Goal: Task Accomplishment & Management: Use online tool/utility

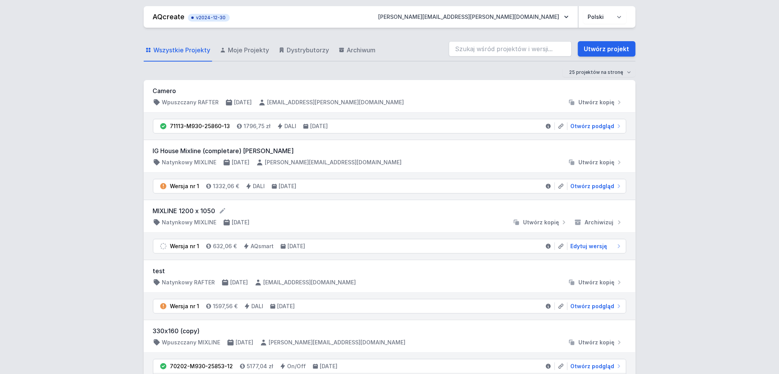
click at [247, 47] on span "Moje Projekty" at bounding box center [248, 49] width 41 height 9
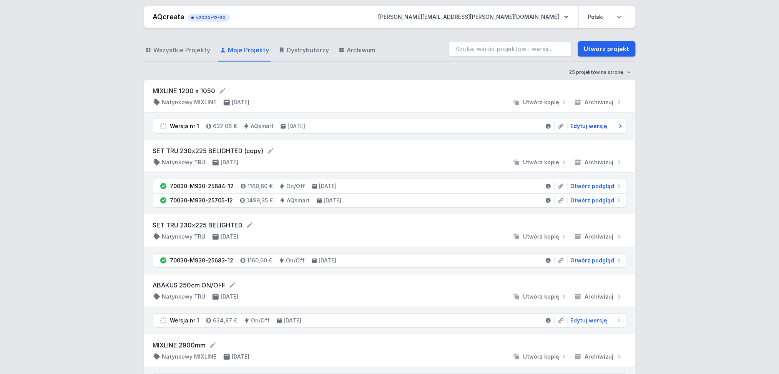
click at [592, 125] on span "Edytuj wersję" at bounding box center [589, 126] width 37 height 8
select select "5"
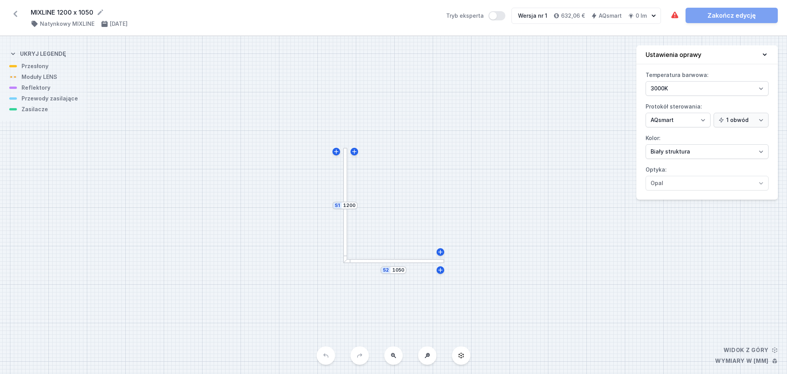
click at [345, 163] on div at bounding box center [345, 205] width 4 height 115
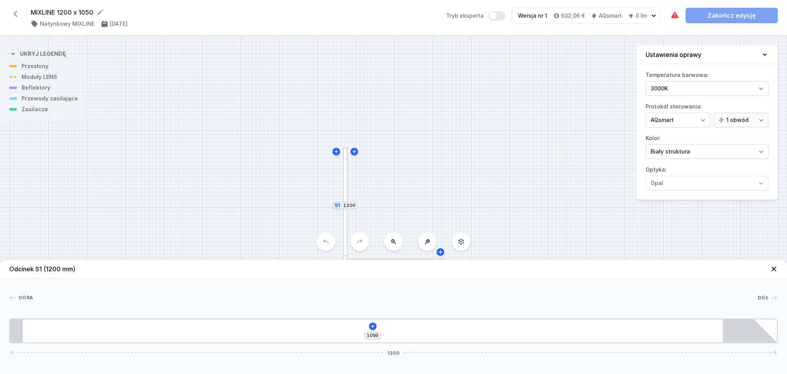
click at [67, 327] on div "1095 1200" at bounding box center [393, 330] width 769 height 25
click at [371, 327] on icon at bounding box center [373, 326] width 4 height 4
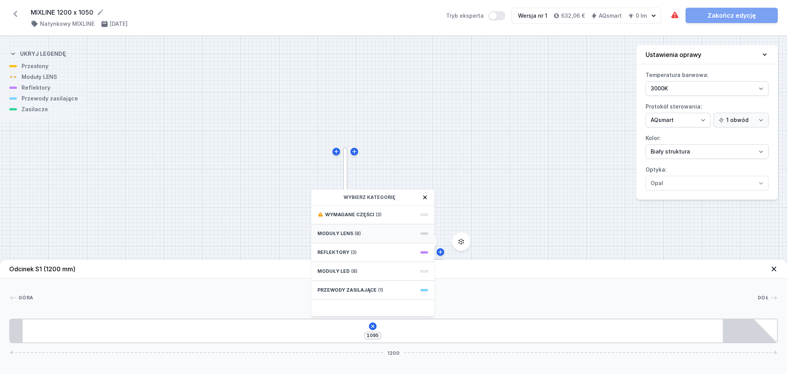
click at [351, 229] on div "Moduły LENS (8)" at bounding box center [372, 233] width 123 height 19
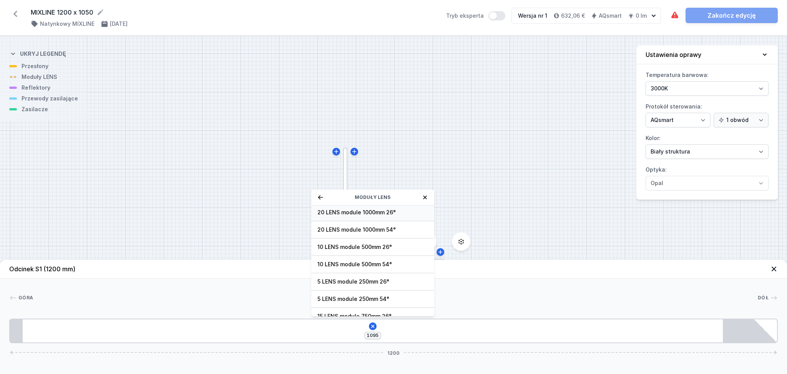
scroll to position [28, 0]
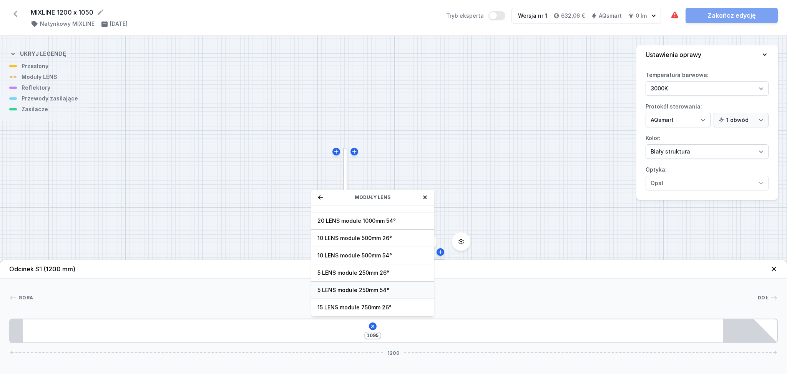
click at [340, 289] on span "5 LENS module 250mm 54°" at bounding box center [372, 290] width 111 height 8
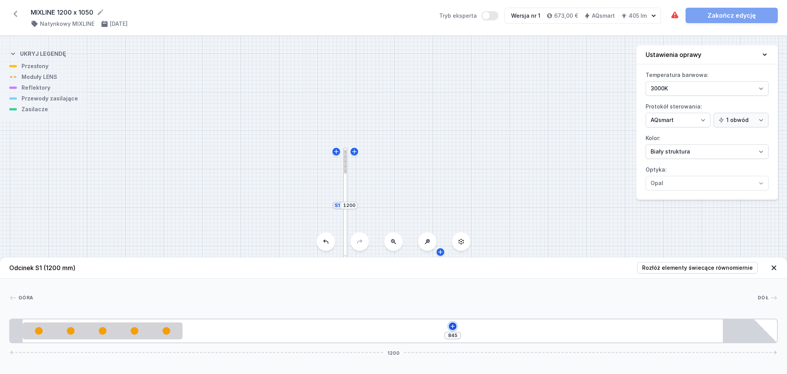
click at [454, 326] on icon at bounding box center [453, 326] width 6 height 6
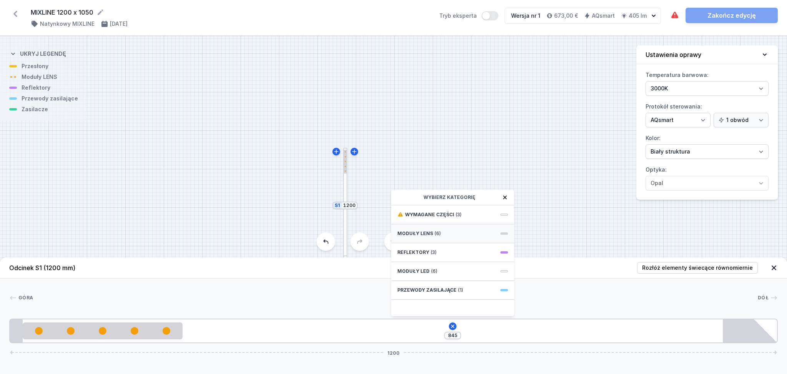
click at [449, 229] on div "Moduły LENS (6)" at bounding box center [452, 233] width 123 height 19
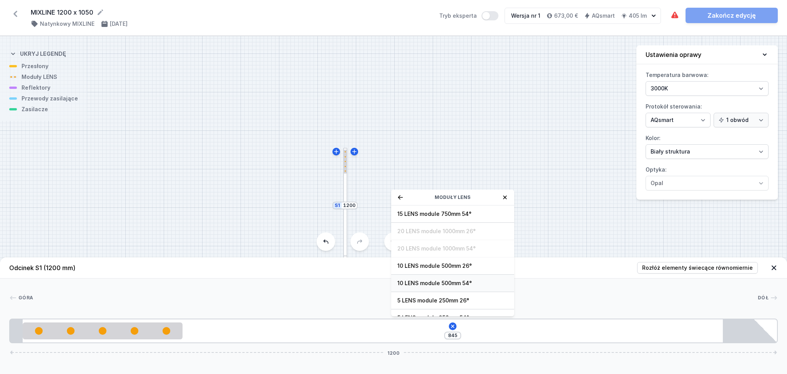
scroll to position [28, 0]
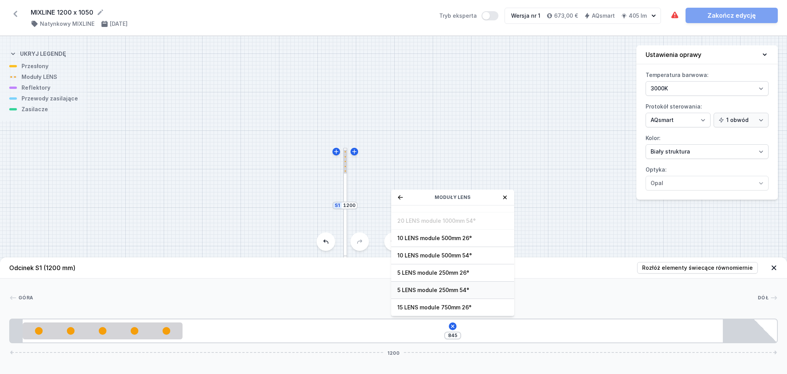
click at [440, 288] on span "5 LENS module 250mm 54°" at bounding box center [452, 290] width 111 height 8
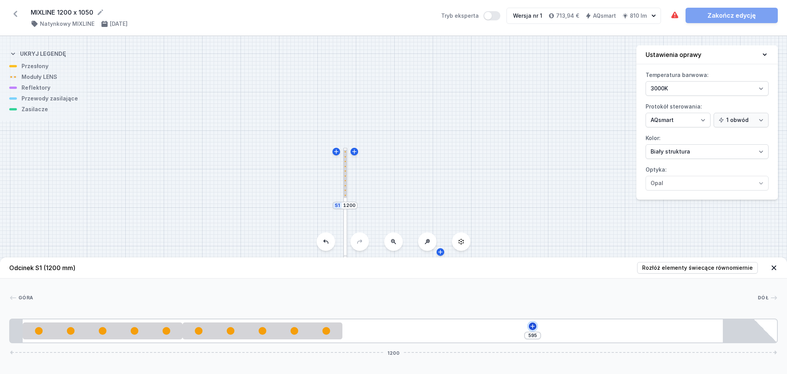
click at [533, 326] on icon at bounding box center [533, 326] width 6 height 6
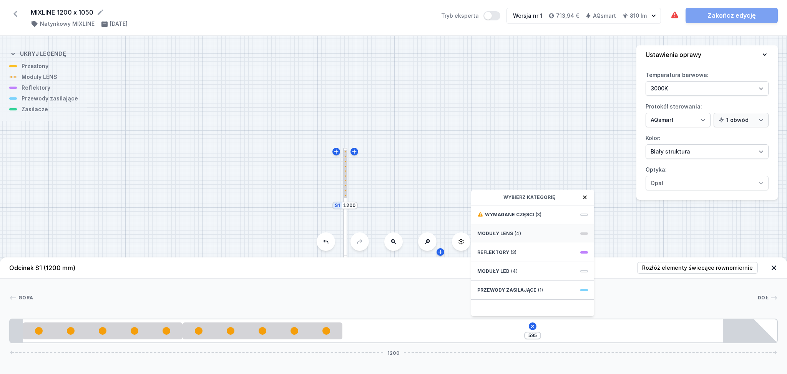
click at [505, 232] on span "Moduły LENS" at bounding box center [495, 233] width 36 height 6
click at [523, 290] on span "5 LENS module 250mm 54°" at bounding box center [532, 290] width 111 height 8
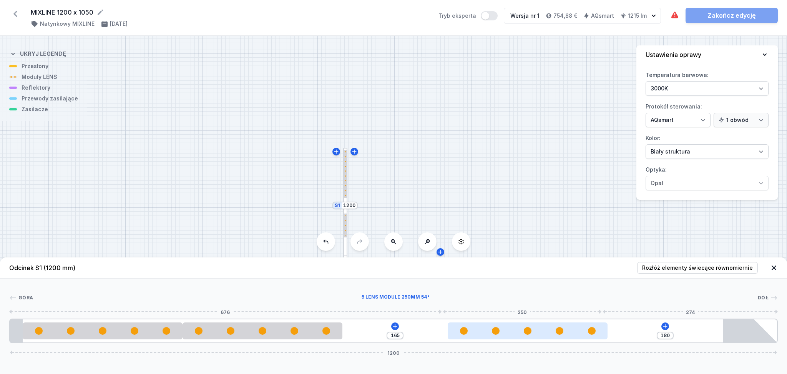
type input "175"
type input "170"
type input "175"
type input "165"
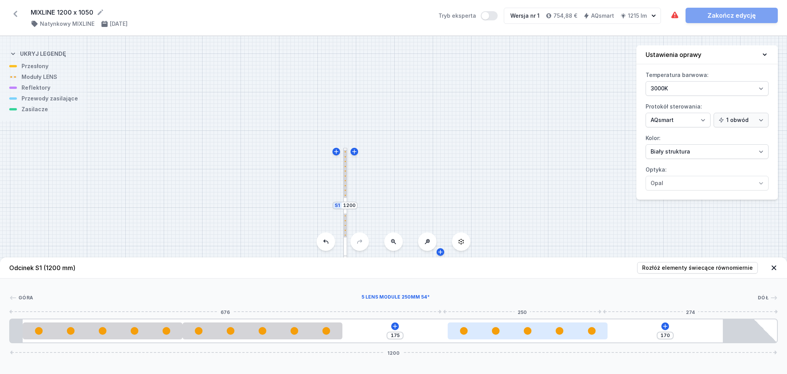
type input "180"
type input "158"
type input "187"
type input "153"
type input "192"
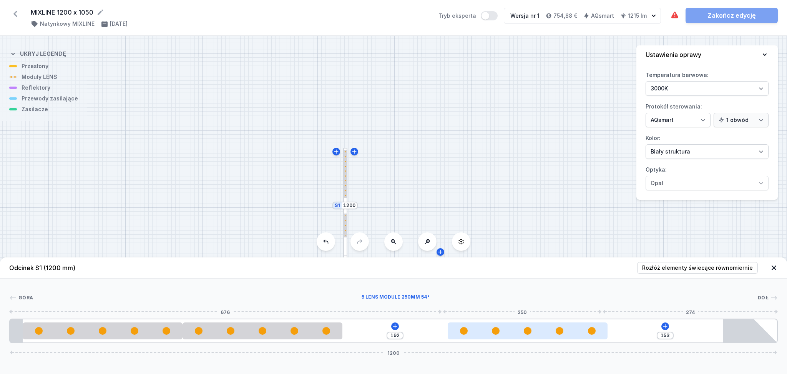
type input "150"
type input "195"
type input "149"
type input "196"
type input "144"
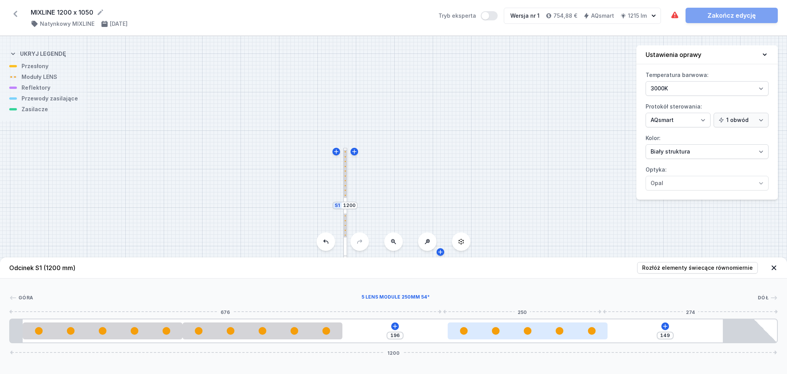
type input "201"
type input "139"
type input "206"
type input "127"
type input "218"
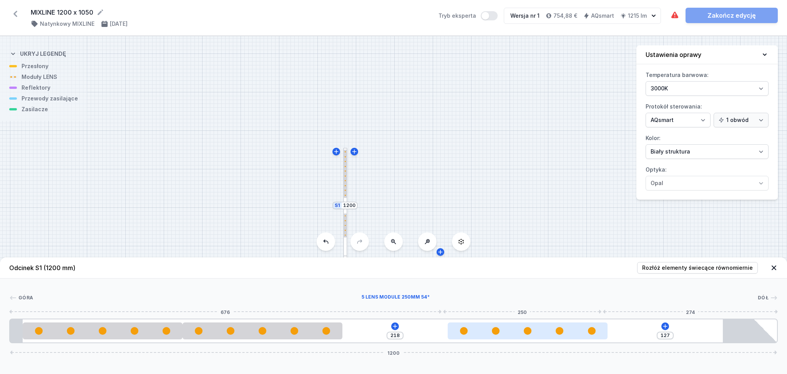
type input "114"
type input "231"
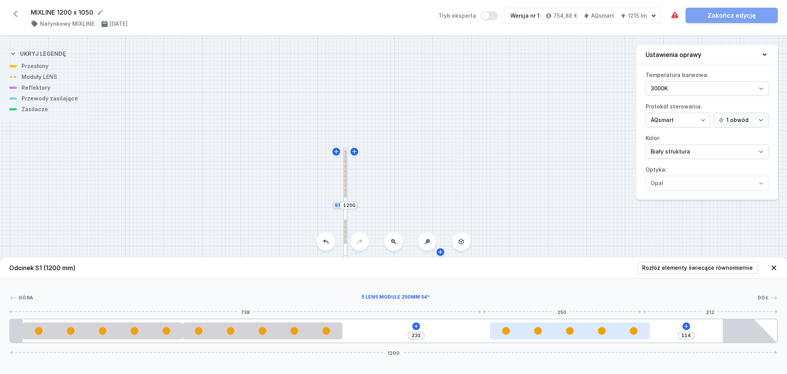
type input "102"
type input "243"
type input "83"
type input "262"
type input "78"
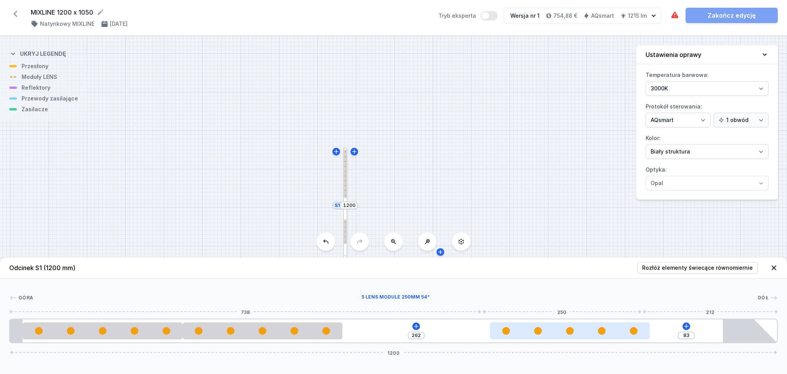
type input "267"
type input "75"
type input "270"
type input "74"
type input "271"
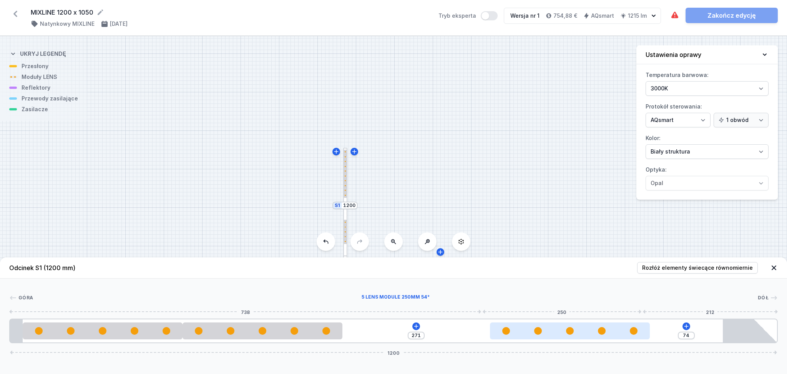
type input "69"
type input "276"
type input "57"
type input "288"
type input "47"
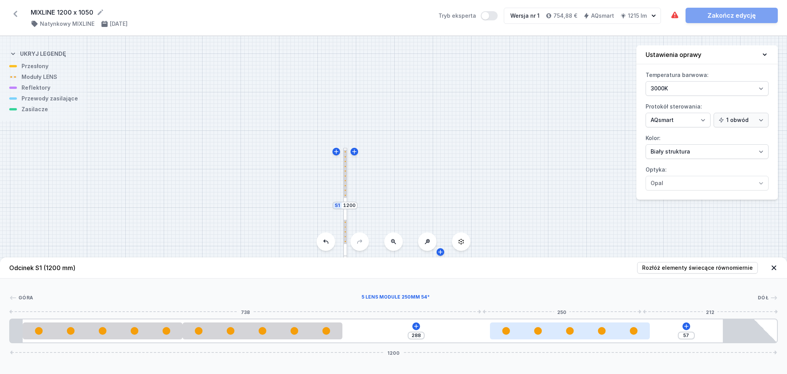
type input "298"
type input "38"
type input "307"
type input "34"
type input "311"
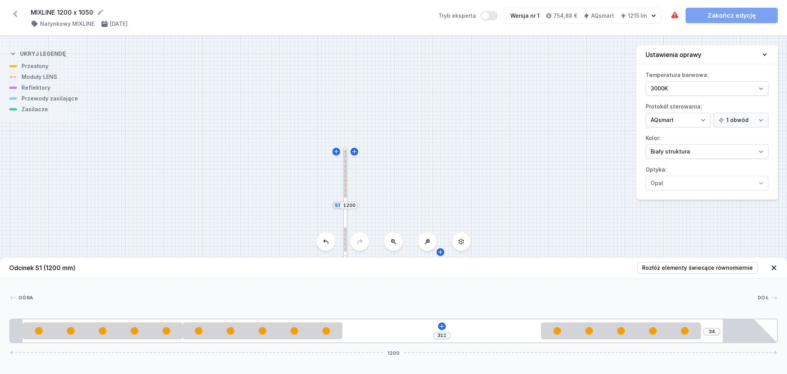
type input "40"
type input "305"
type input "55"
type input "290"
type input "76"
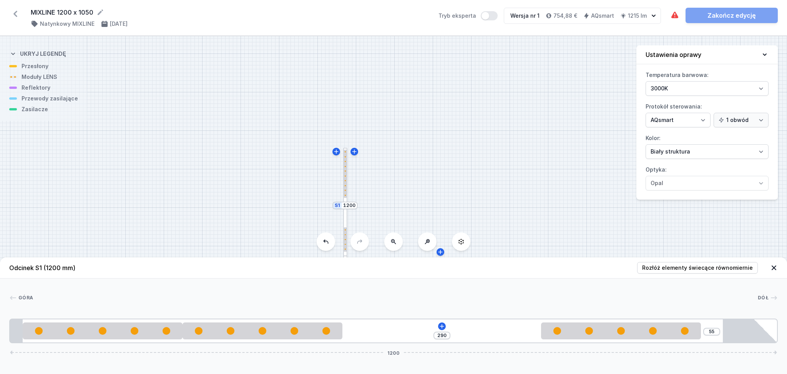
type input "269"
type input "97"
type input "248"
type input "119"
type input "226"
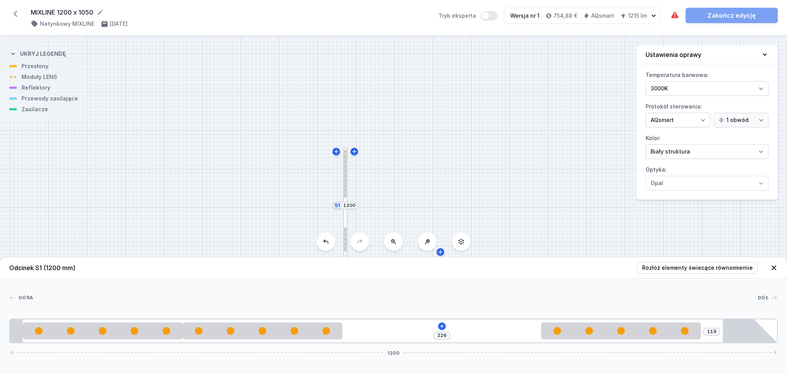
type input "137"
type input "208"
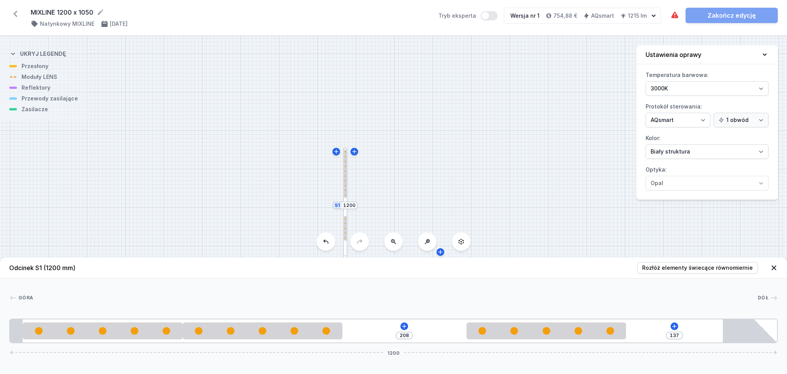
type input "151"
type input "194"
type input "159"
type input "186"
type input "165"
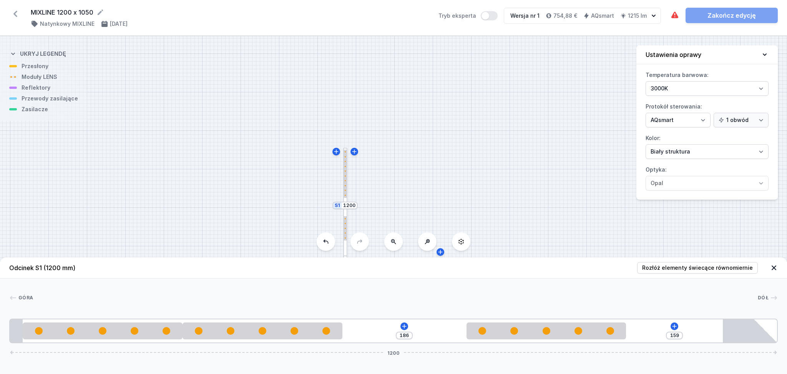
type input "180"
type input "174"
type input "171"
type input "184"
type input "161"
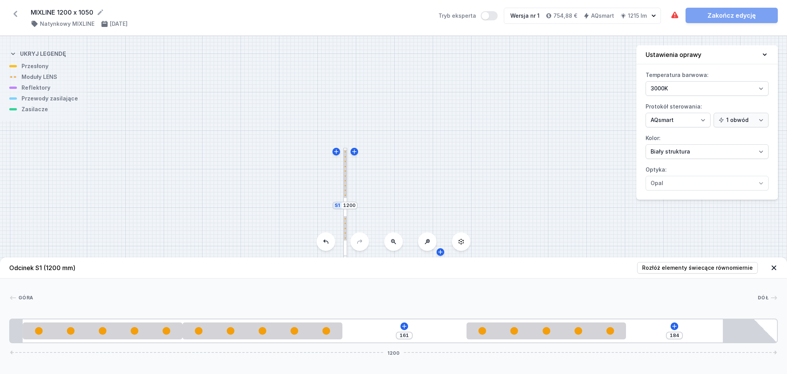
type input "192"
type input "153"
type input "205"
type input "140"
type input "210"
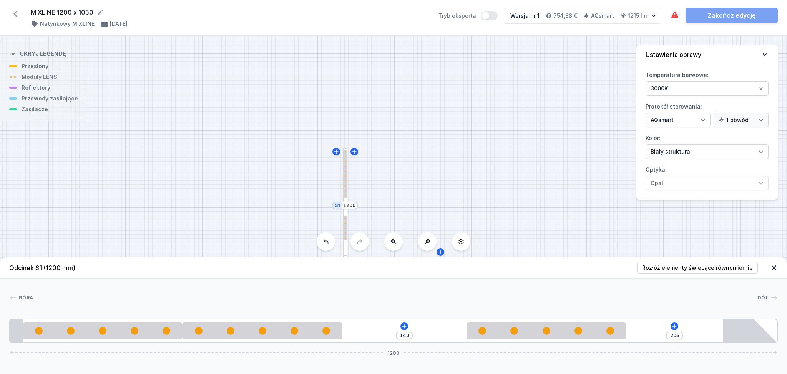
type input "135"
type input "211"
type input "134"
type input "212"
type input "133"
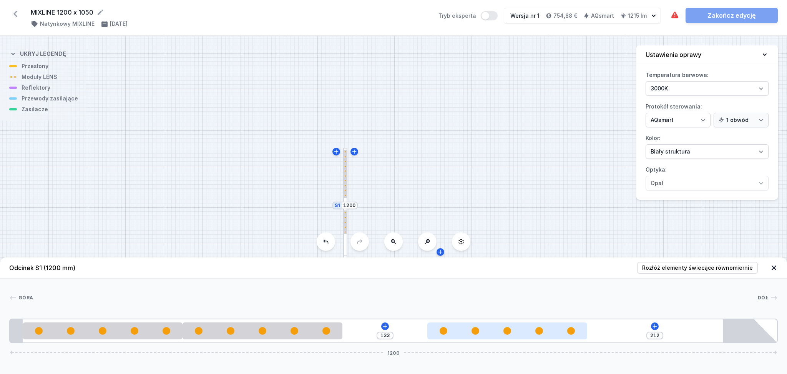
type input "203"
type input "142"
type input "169"
type input "176"
type input "135"
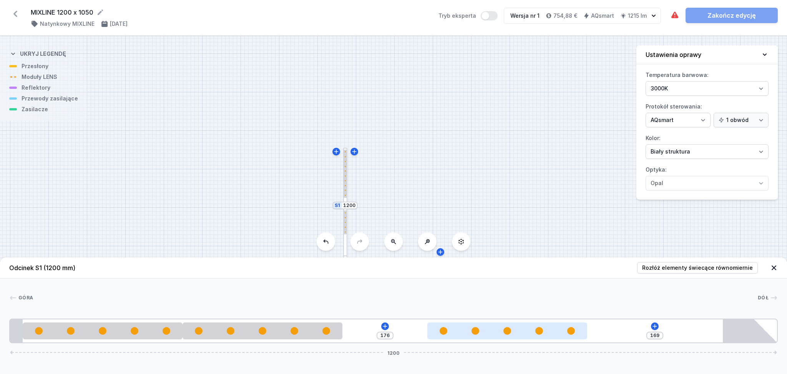
type input "210"
type input "108"
type input "237"
type input "89"
type input "256"
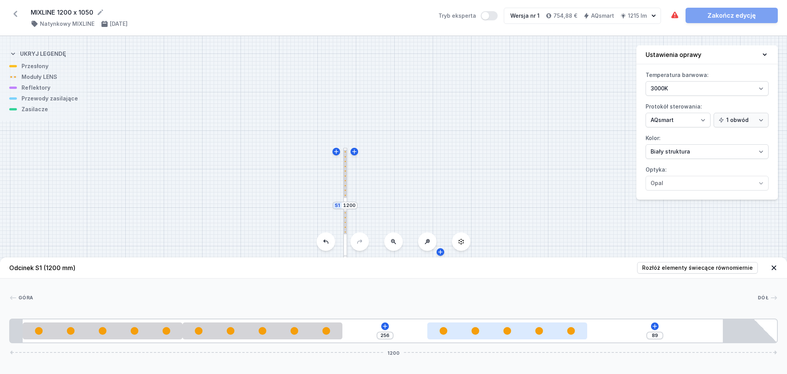
type input "77"
type input "268"
type input "75"
type input "270"
type input "73"
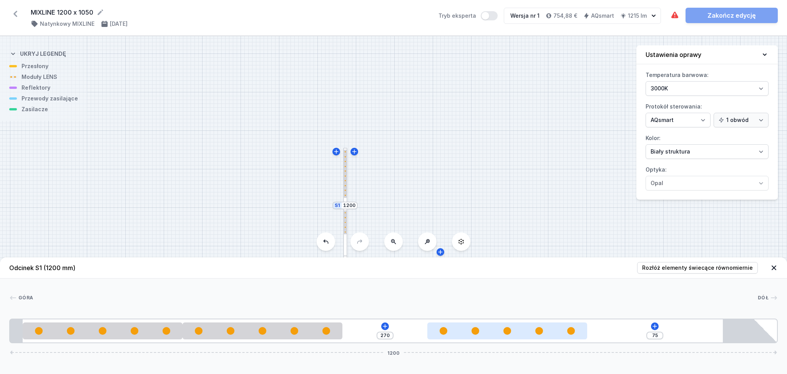
type input "272"
type input "67"
type input "278"
type input "59"
type input "286"
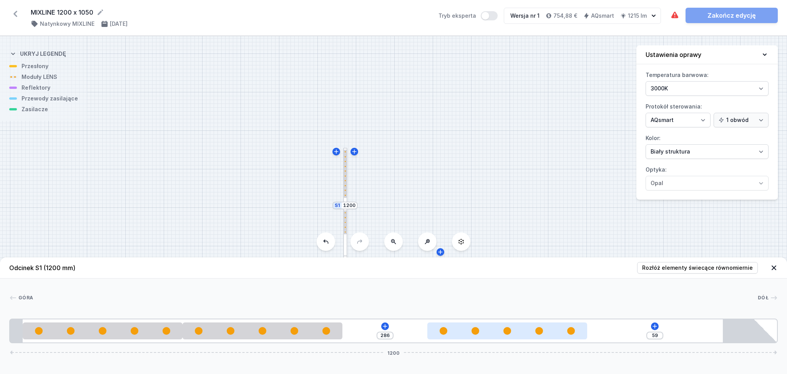
type input "47"
type input "298"
type input "41"
type input "304"
type input "39"
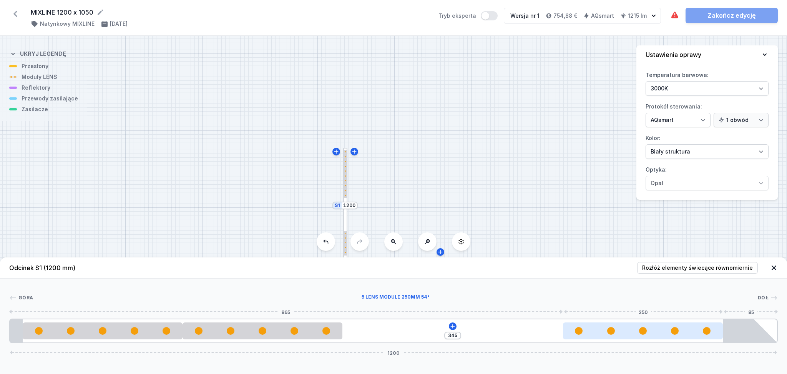
drag, startPoint x: 442, startPoint y: 337, endPoint x: 663, endPoint y: 339, distance: 221.0
click at [663, 339] on div at bounding box center [643, 330] width 160 height 17
type input "296"
type input "49"
type input "290"
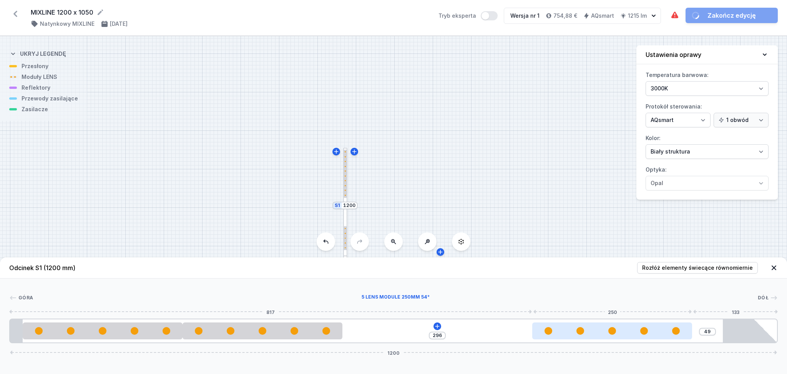
type input "55"
type input "267"
type input "78"
type input "250"
type input "95"
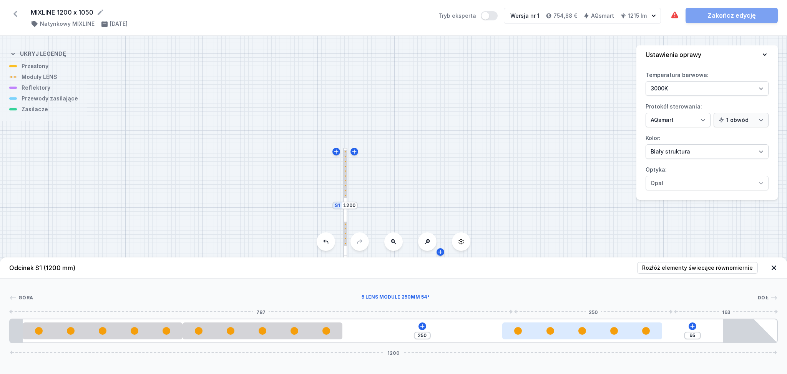
type input "239"
type input "106"
type input "232"
type input "113"
type input "228"
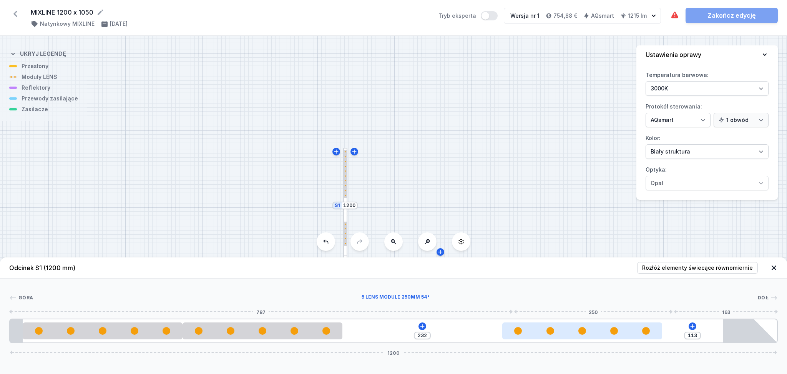
type input "117"
type input "222"
type input "123"
type input "214"
type input "131"
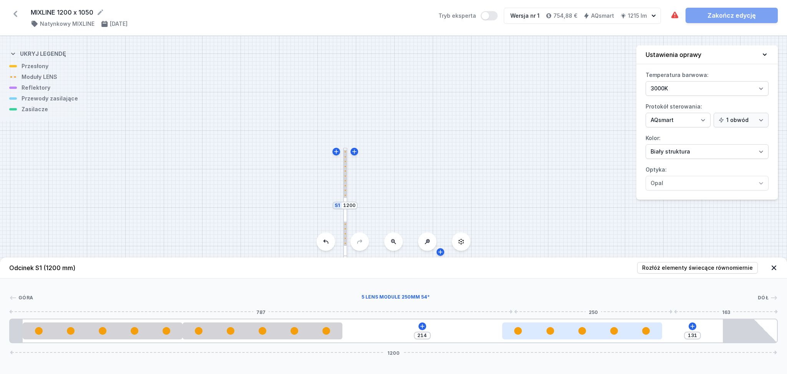
type input "192"
type input "153"
type input "183"
type input "162"
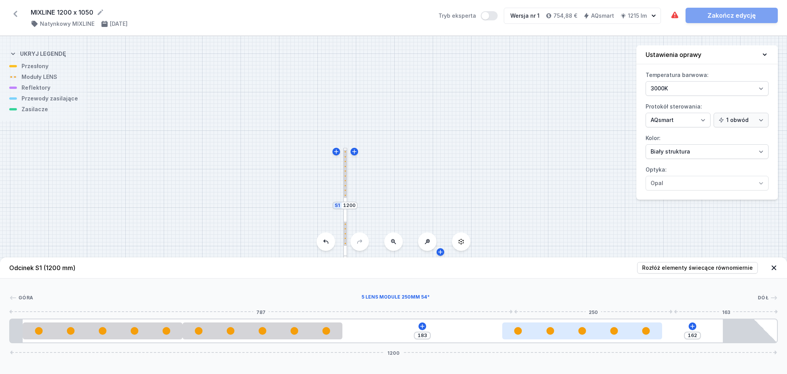
type input "183"
type input "142"
type input "203"
type input "119"
type input "226"
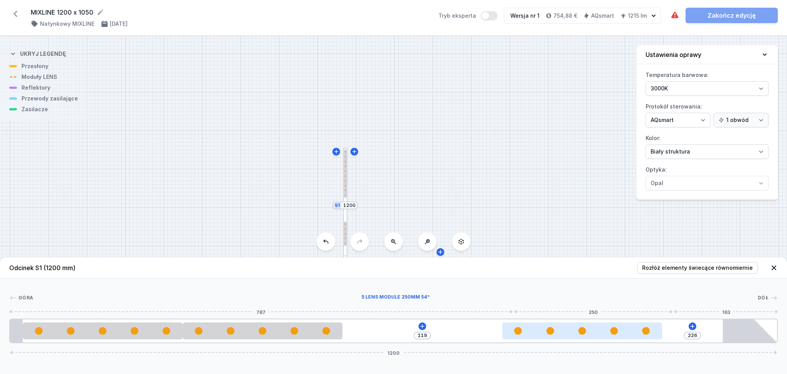
type input "115"
type input "230"
type input "114"
type input "231"
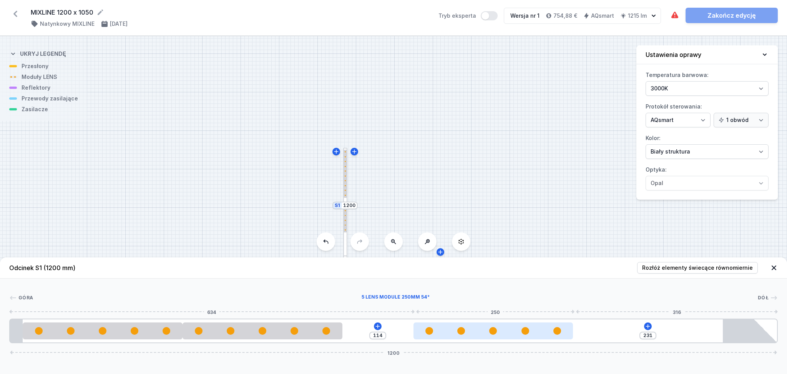
type input "111"
type input "234"
type input "102"
type input "243"
type input "91"
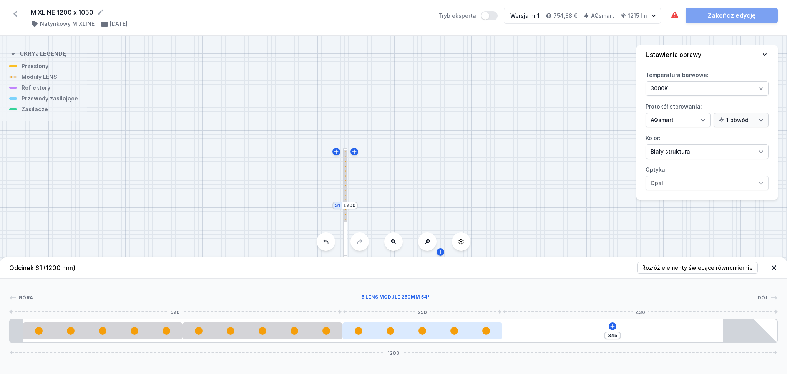
drag, startPoint x: 670, startPoint y: 335, endPoint x: 477, endPoint y: 339, distance: 193.0
click at [477, 339] on div at bounding box center [422, 330] width 160 height 17
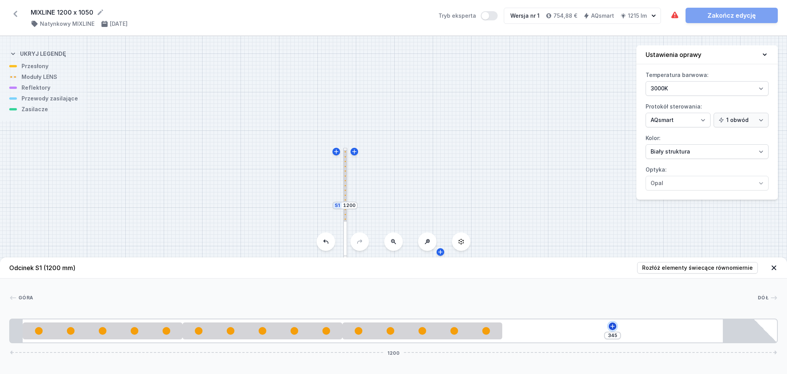
click at [613, 328] on icon at bounding box center [613, 326] width 6 height 6
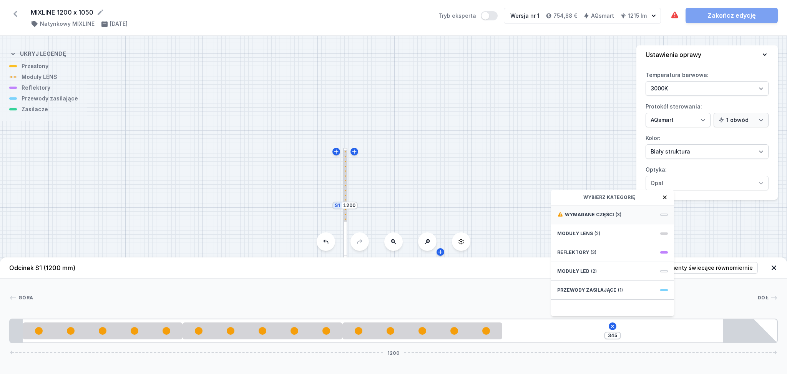
click at [618, 210] on div "Wymagane części (3)" at bounding box center [612, 214] width 123 height 19
click at [597, 212] on span "Hole for power supply cable" at bounding box center [612, 214] width 111 height 8
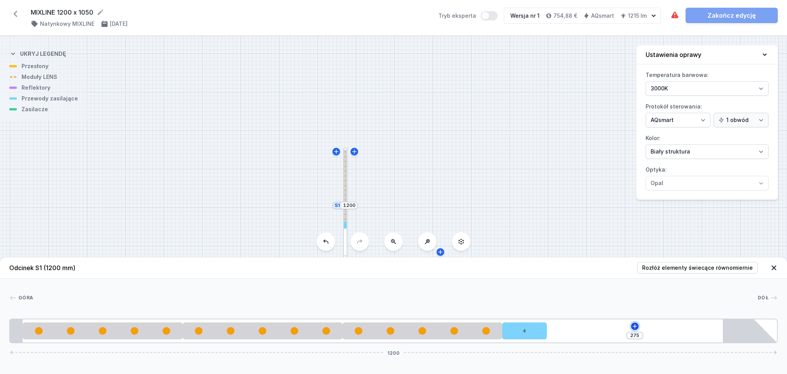
click at [634, 325] on icon at bounding box center [635, 326] width 6 height 6
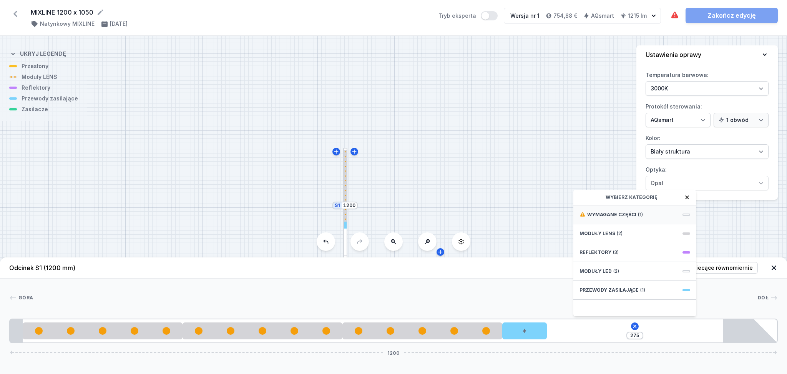
click at [606, 209] on div "Wymagane części (1)" at bounding box center [634, 214] width 123 height 19
click at [601, 231] on span "Casambi / AQsmart" at bounding box center [635, 231] width 111 height 8
type input "175"
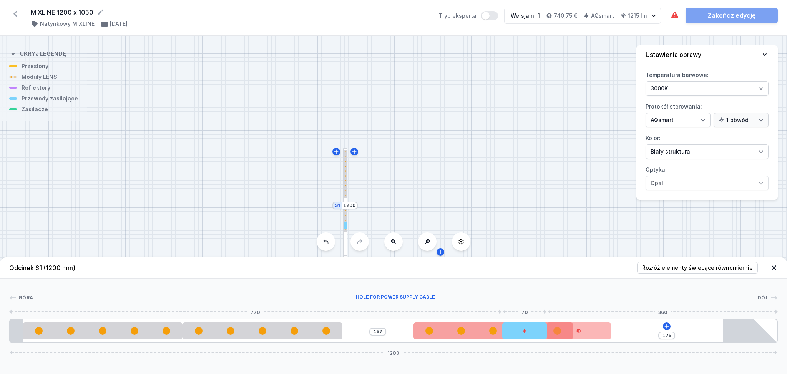
type input "166"
type input "170"
type input "175"
type input "158"
type input "187"
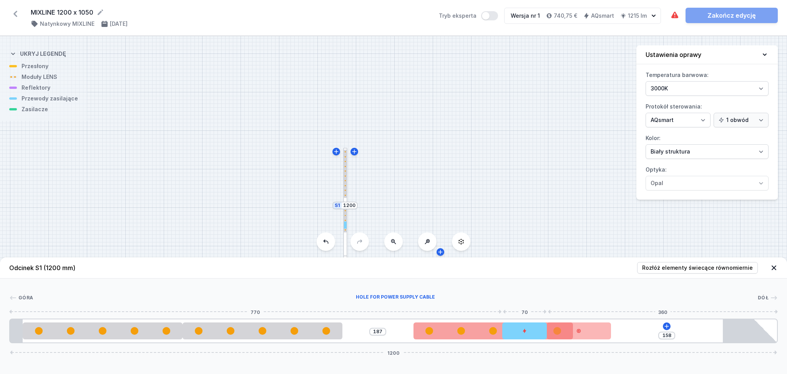
type input "156"
type input "189"
type input "153"
type input "192"
type input "152"
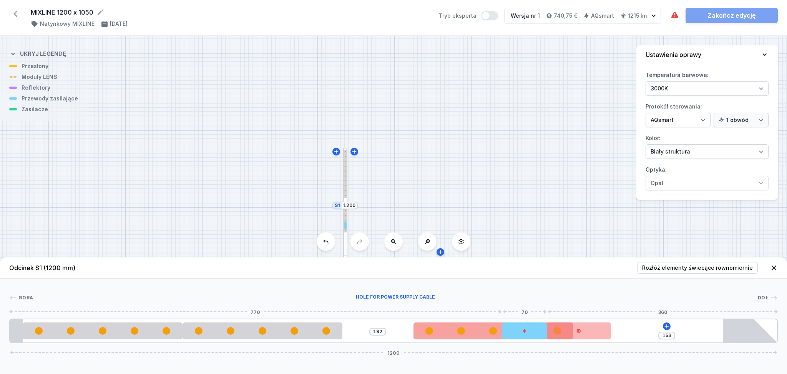
type input "193"
type input "151"
type input "194"
type input "148"
type input "197"
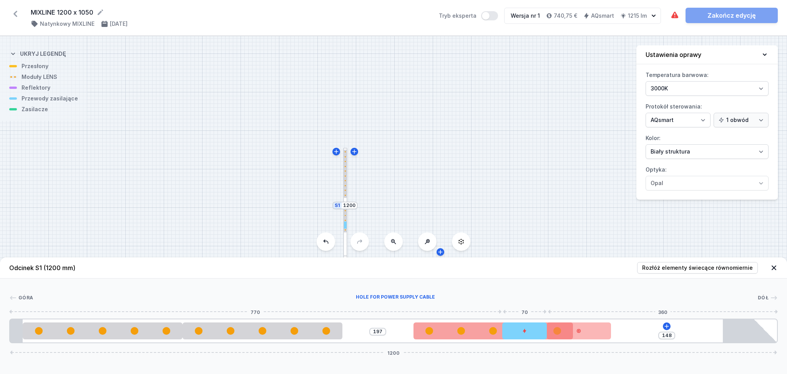
type input "142"
type input "203"
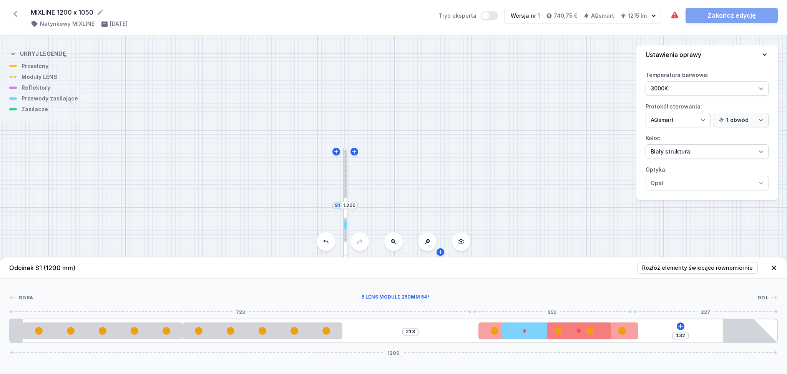
type input "117"
type input "228"
type input "102"
type input "243"
type input "31"
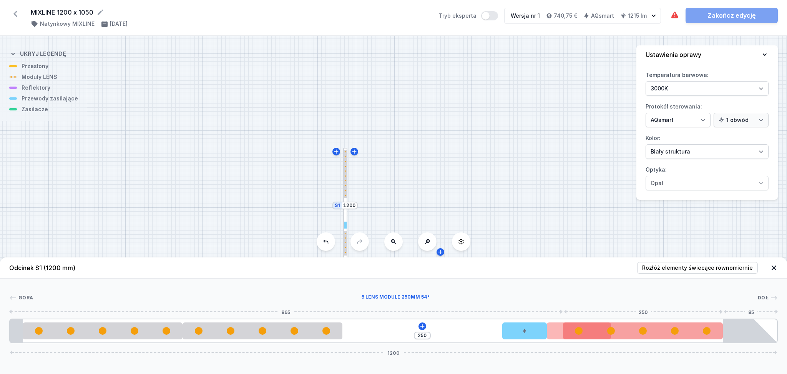
drag, startPoint x: 436, startPoint y: 337, endPoint x: 671, endPoint y: 334, distance: 234.9
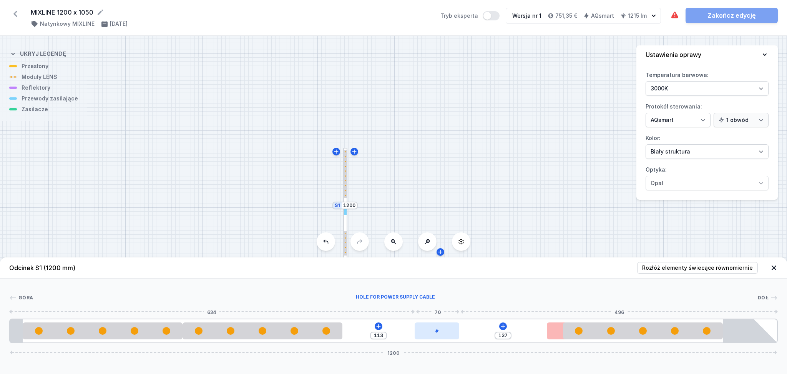
type input "111"
type input "139"
type input "110"
type input "140"
type input "108"
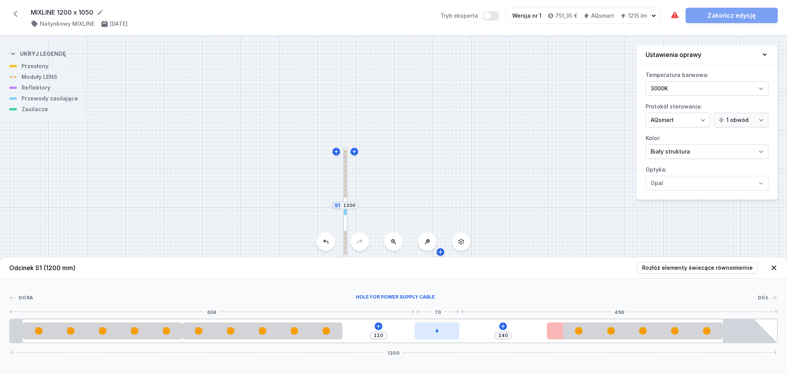
type input "142"
type input "106"
type input "144"
type input "98"
type input "152"
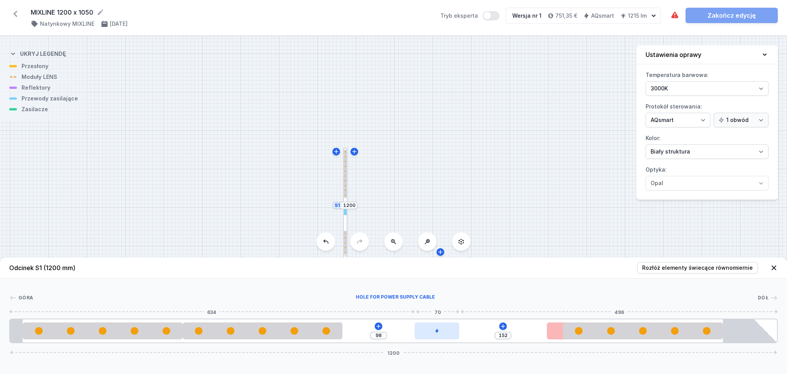
type input "93"
type input "157"
type input "88"
type input "162"
type input "83"
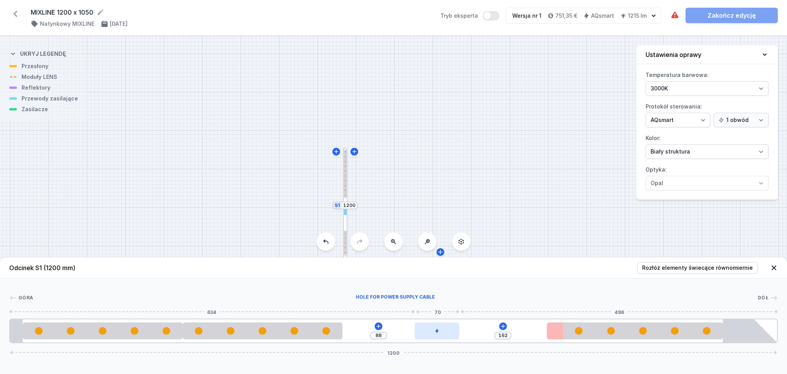
type input "167"
type input "77"
type input "173"
type input "71"
drag, startPoint x: 533, startPoint y: 334, endPoint x: 400, endPoint y: 334, distance: 133.0
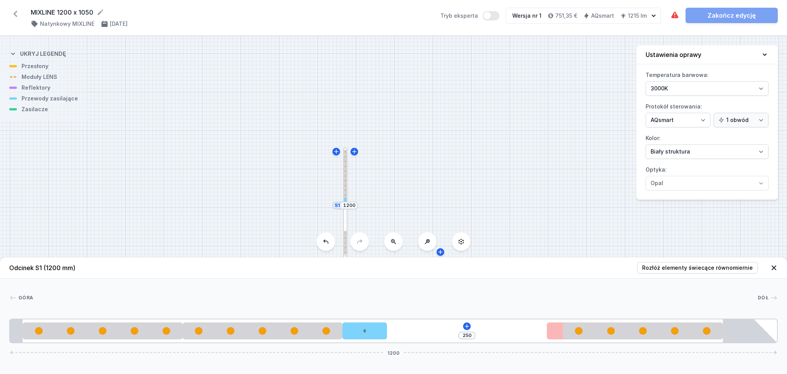
click at [400, 334] on div "250 1200" at bounding box center [393, 330] width 769 height 25
type input "100"
type input "75"
type input "97"
type input "78"
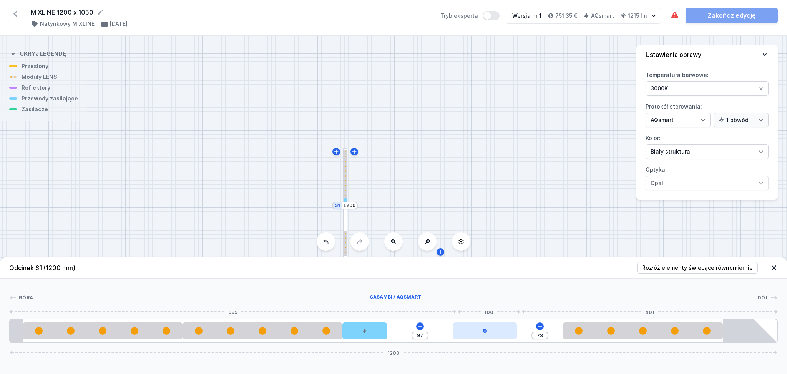
type input "94"
type input "81"
type input "89"
type input "86"
type input "84"
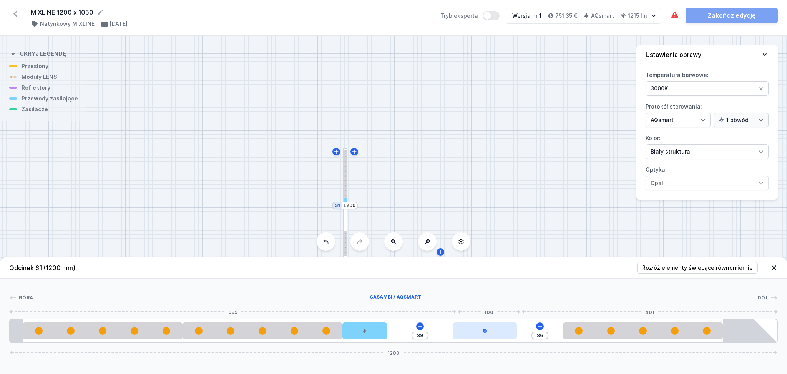
type input "91"
type input "80"
type input "95"
type input "74"
type input "175"
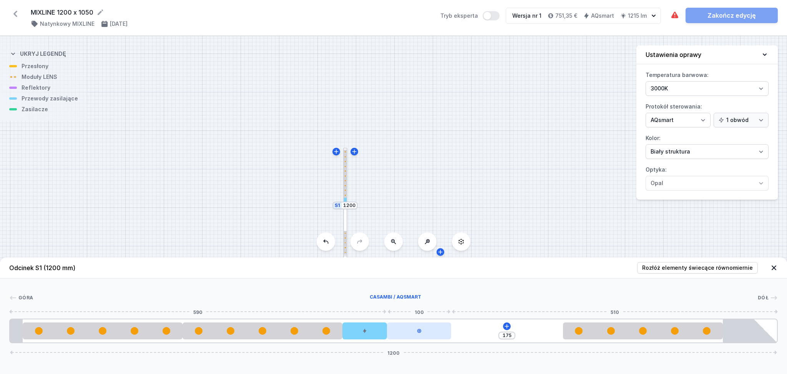
drag, startPoint x: 555, startPoint y: 329, endPoint x: 424, endPoint y: 332, distance: 131.1
click at [425, 332] on div at bounding box center [419, 330] width 64 height 17
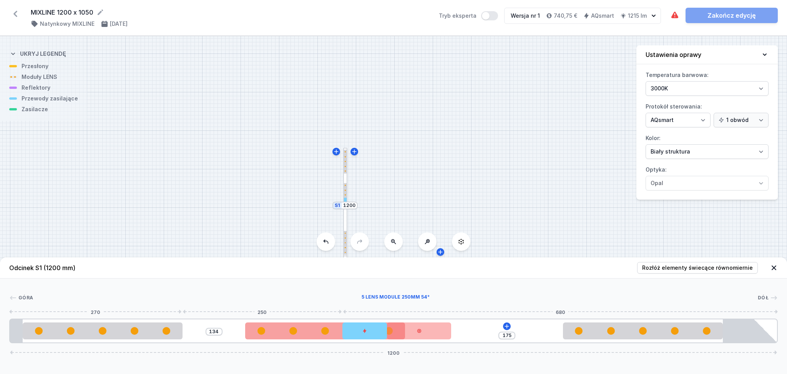
type input "164"
type input "160"
type input "185"
type input "137"
type input "208"
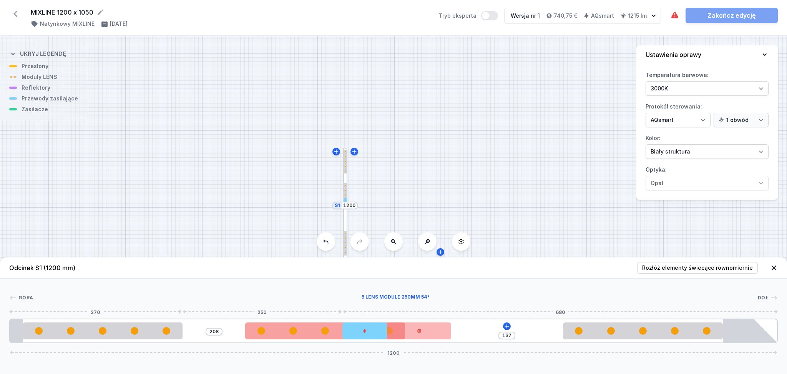
type input "130"
type input "215"
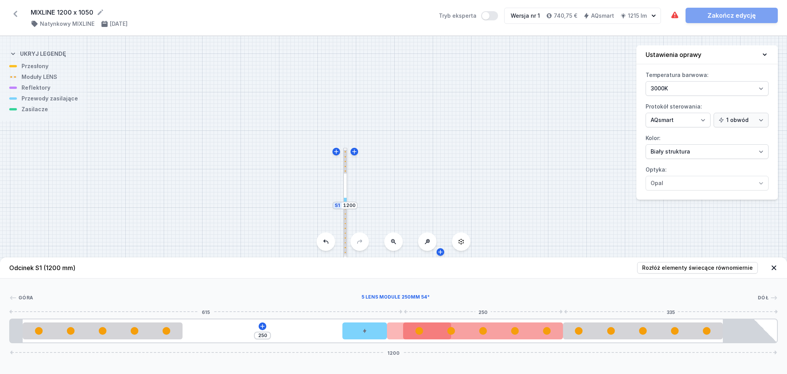
drag, startPoint x: 261, startPoint y: 334, endPoint x: 508, endPoint y: 337, distance: 246.4
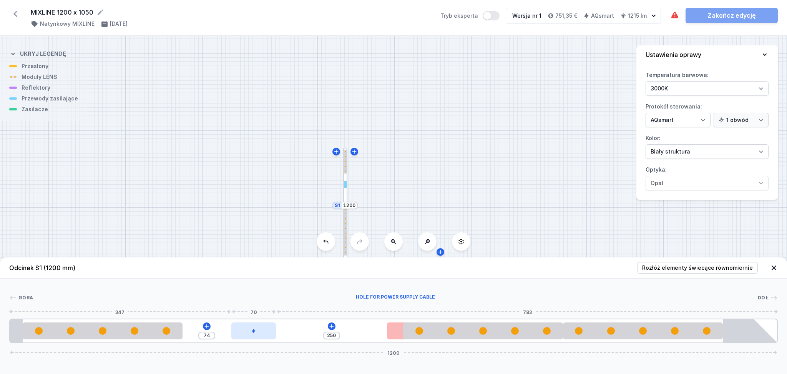
drag, startPoint x: 361, startPoint y: 335, endPoint x: 203, endPoint y: 336, distance: 158.0
click at [231, 336] on div at bounding box center [253, 330] width 45 height 17
drag, startPoint x: 398, startPoint y: 334, endPoint x: 214, endPoint y: 332, distance: 183.7
click at [253, 339] on div at bounding box center [260, 330] width 64 height 17
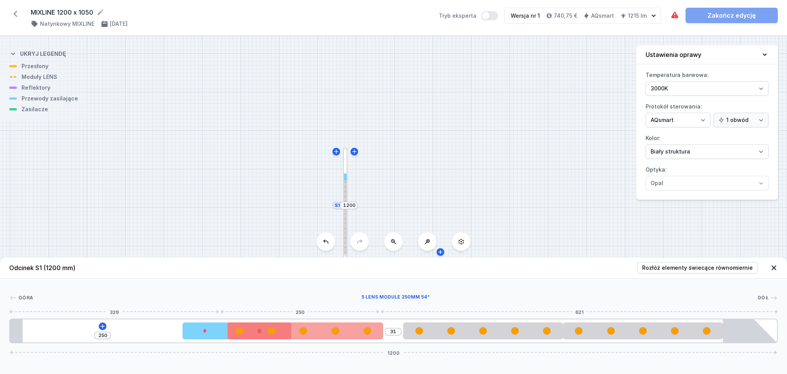
drag, startPoint x: 84, startPoint y: 332, endPoint x: 284, endPoint y: 334, distance: 199.5
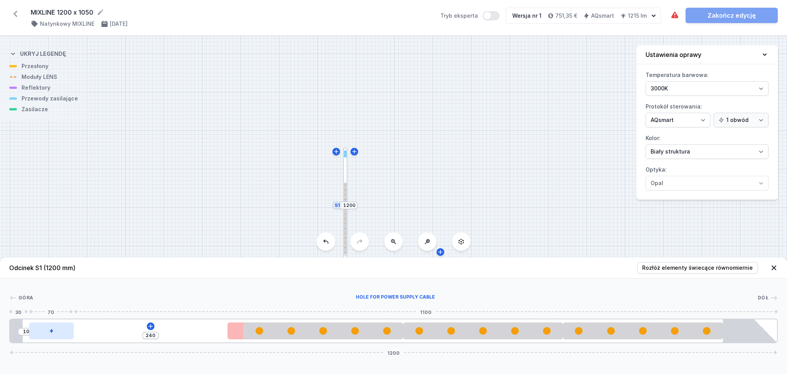
drag, startPoint x: 198, startPoint y: 332, endPoint x: 46, endPoint y: 335, distance: 152.2
click at [46, 335] on div at bounding box center [51, 330] width 45 height 17
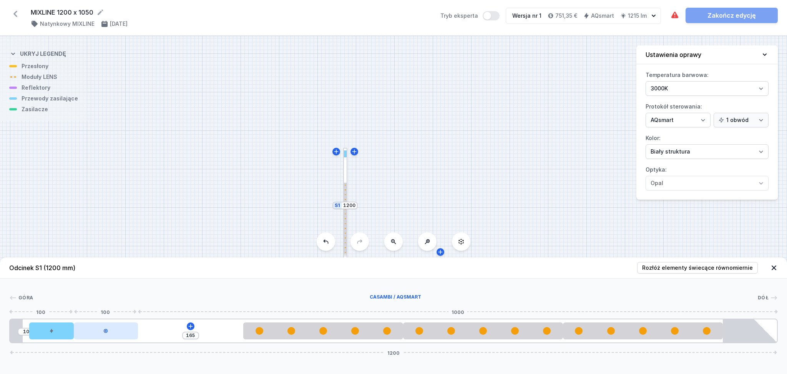
drag, startPoint x: 233, startPoint y: 329, endPoint x: 85, endPoint y: 333, distance: 147.7
click at [85, 333] on div at bounding box center [106, 330] width 64 height 17
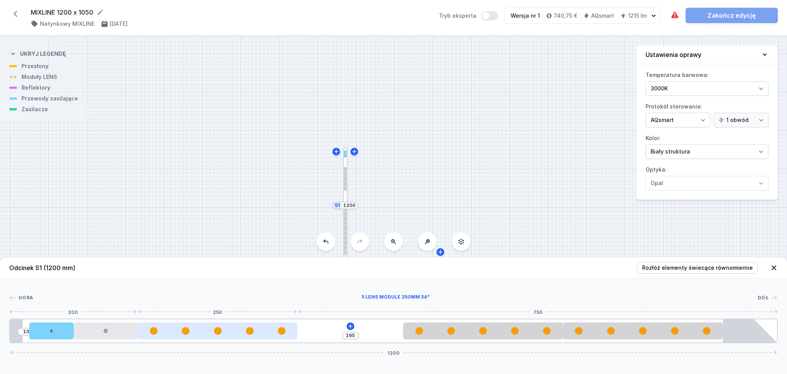
drag, startPoint x: 281, startPoint y: 335, endPoint x: 204, endPoint y: 335, distance: 76.9
click at [204, 335] on div at bounding box center [218, 330] width 160 height 17
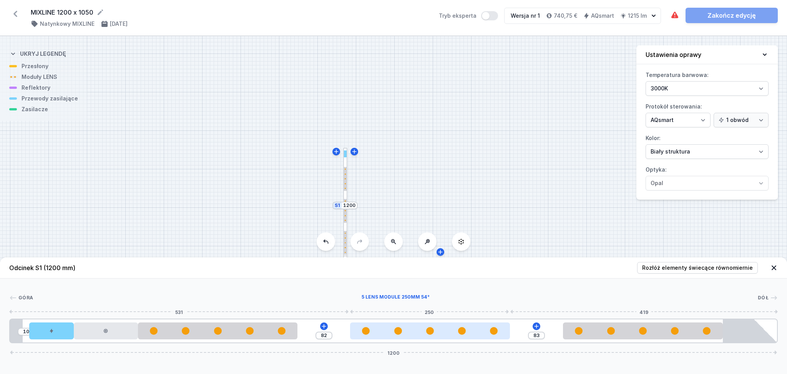
drag, startPoint x: 450, startPoint y: 331, endPoint x: 400, endPoint y: 334, distance: 50.8
click at [400, 334] on div at bounding box center [398, 331] width 8 height 8
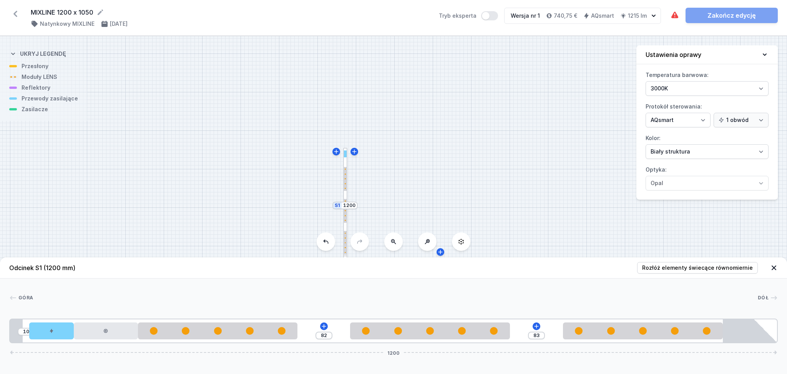
click at [775, 266] on icon at bounding box center [774, 267] width 5 height 5
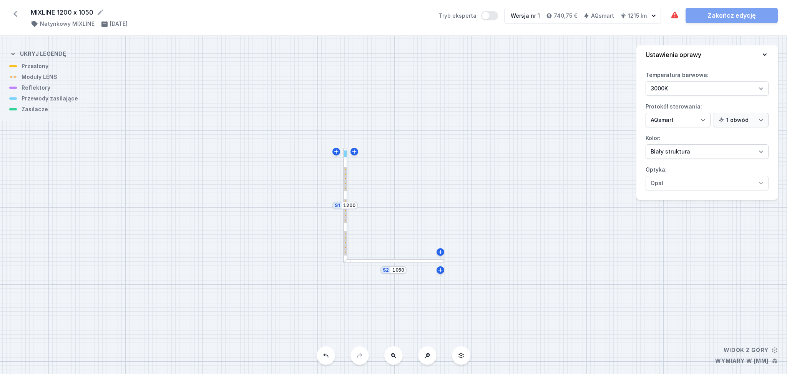
click at [364, 260] on div at bounding box center [393, 261] width 101 height 4
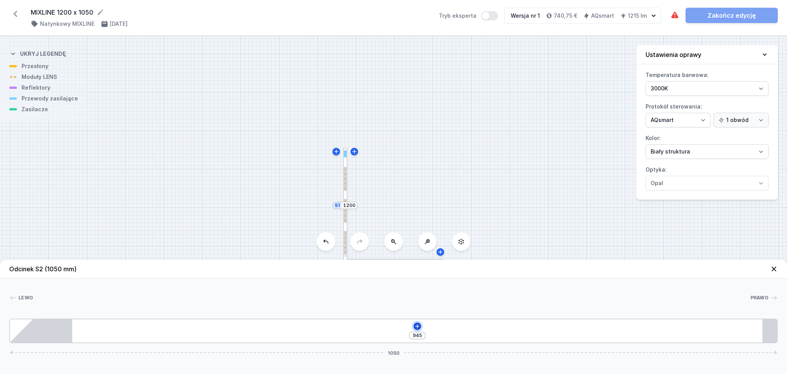
click at [416, 324] on icon at bounding box center [417, 326] width 6 height 6
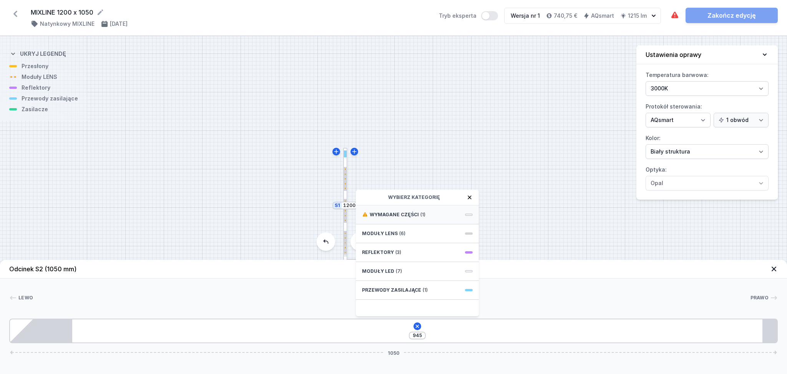
click at [417, 209] on div "Wymagane części (1)" at bounding box center [417, 214] width 123 height 19
click at [381, 215] on span "DALI Driver - up to 12W" at bounding box center [417, 214] width 111 height 8
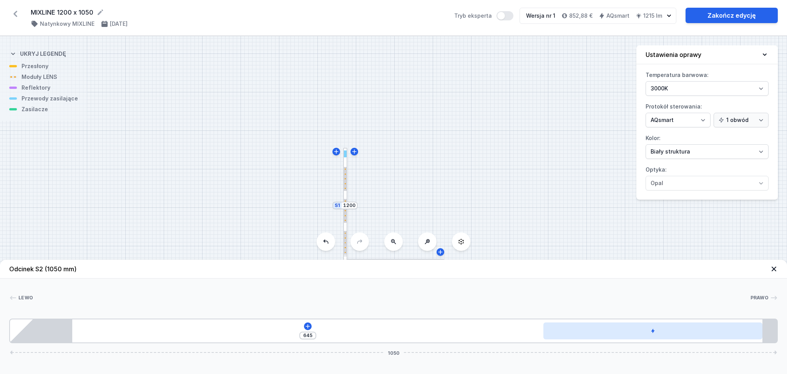
drag, startPoint x: 128, startPoint y: 334, endPoint x: 680, endPoint y: 338, distance: 551.6
click at [689, 346] on div "Odcinek S2 (1050 mm) Lewo Prawo 1 2 3 645 1050 730 300 20 85 945 20 1050" at bounding box center [393, 316] width 787 height 114
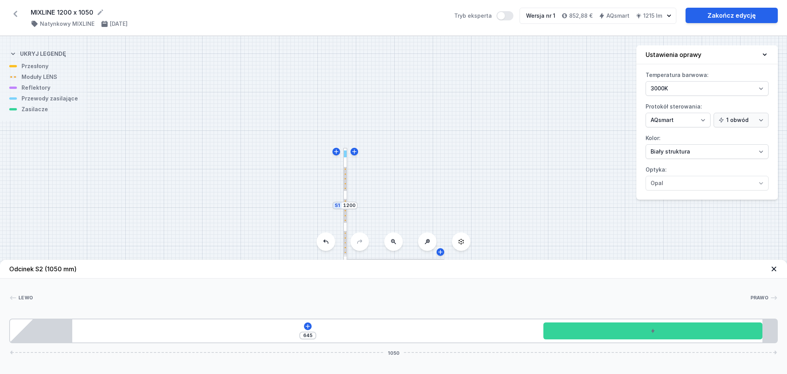
click at [539, 224] on div "S2 1050 S1 1200" at bounding box center [393, 204] width 787 height 337
click at [308, 325] on icon at bounding box center [308, 326] width 6 height 6
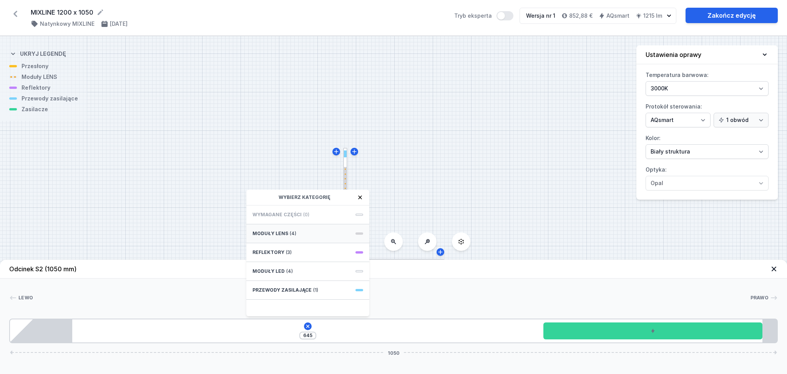
click at [301, 234] on div "Moduły LENS (4)" at bounding box center [307, 233] width 123 height 19
click at [282, 285] on div "5 LENS module 250mm 54°" at bounding box center [307, 289] width 123 height 17
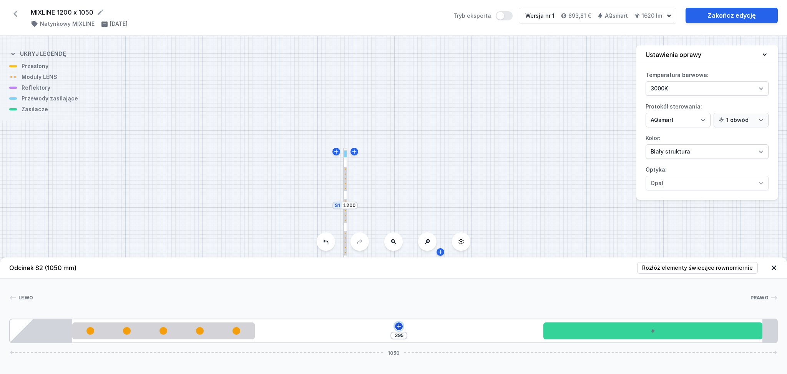
click at [399, 327] on icon at bounding box center [399, 326] width 4 height 4
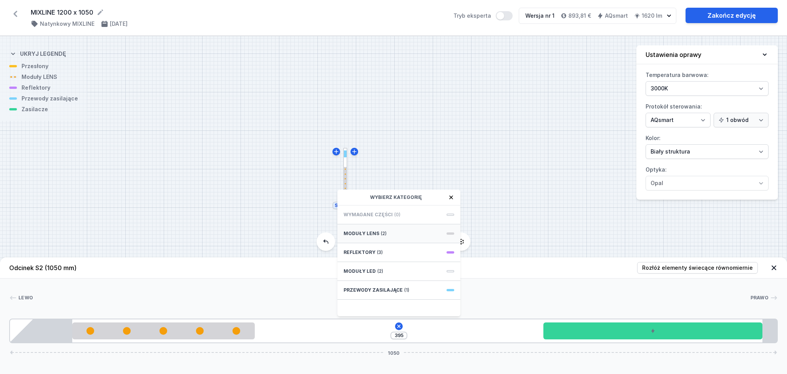
click at [381, 229] on div "Moduły LENS (2)" at bounding box center [398, 233] width 123 height 19
click at [376, 286] on span "5 LENS module 250mm 54°" at bounding box center [399, 290] width 111 height 8
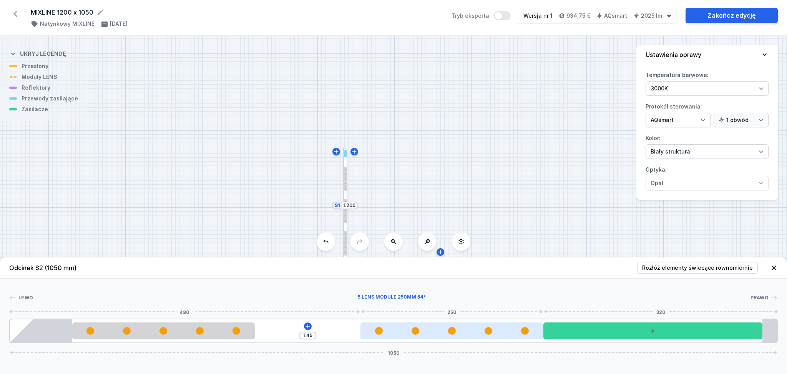
drag, startPoint x: 374, startPoint y: 334, endPoint x: 465, endPoint y: 330, distance: 91.2
click at [465, 330] on div at bounding box center [452, 331] width 183 height 8
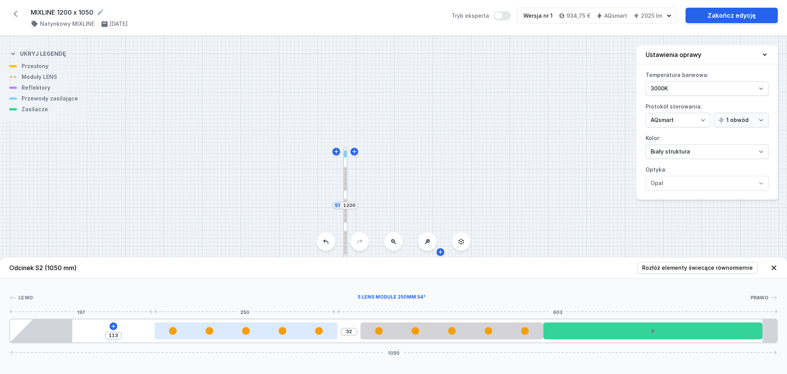
drag, startPoint x: 210, startPoint y: 332, endPoint x: 276, endPoint y: 334, distance: 65.4
click at [276, 334] on div at bounding box center [246, 331] width 183 height 8
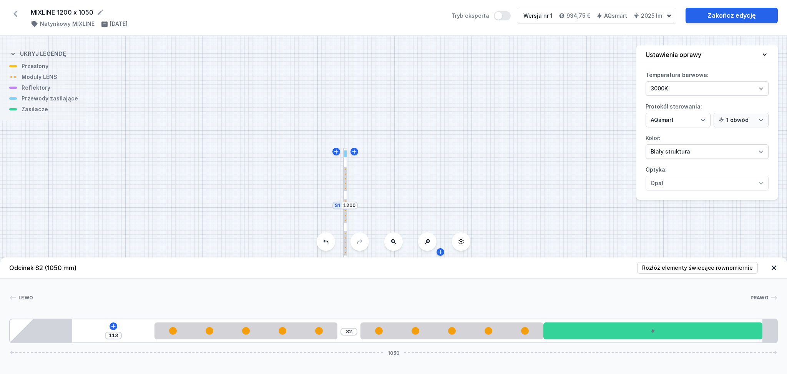
click at [774, 266] on icon at bounding box center [774, 268] width 8 height 8
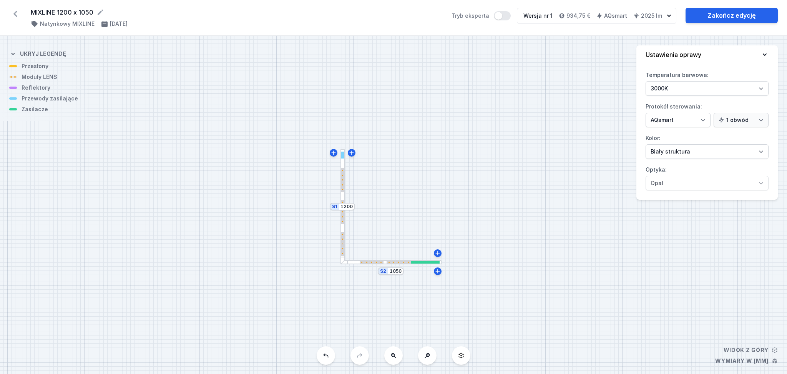
click at [369, 264] on div "S2 1050 S1 1200" at bounding box center [393, 204] width 787 height 337
click at [763, 151] on select "[PERSON_NAME] struktura [PERSON_NAME] struktura Złoty struktura Miedziany [PERS…" at bounding box center [707, 151] width 123 height 15
click at [646, 144] on select "[PERSON_NAME] struktura [PERSON_NAME] struktura Złoty struktura Miedziany [PERS…" at bounding box center [707, 151] width 123 height 15
click at [694, 171] on label "Optyka: Opal" at bounding box center [707, 176] width 123 height 27
drag, startPoint x: 371, startPoint y: 260, endPoint x: 360, endPoint y: 260, distance: 11.2
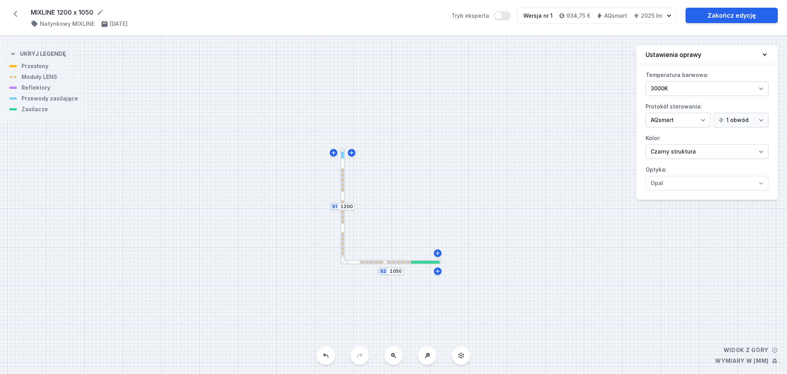
click at [360, 261] on div at bounding box center [372, 262] width 24 height 3
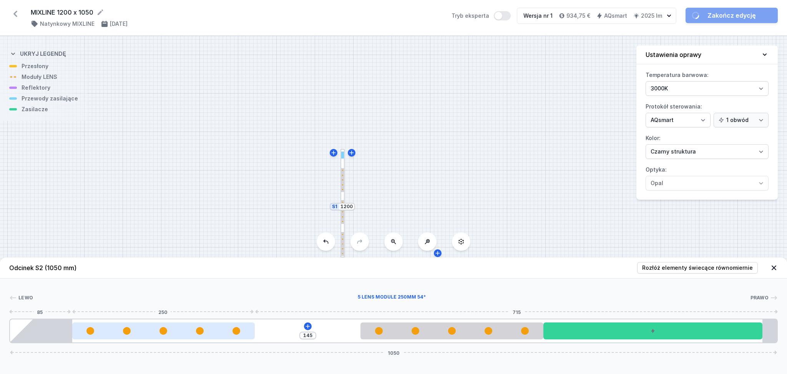
drag, startPoint x: 240, startPoint y: 329, endPoint x: 193, endPoint y: 329, distance: 46.9
click at [193, 329] on div at bounding box center [163, 331] width 183 height 8
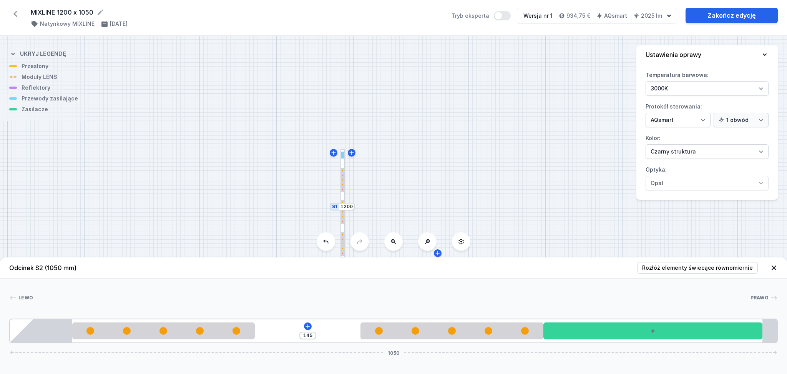
click at [545, 177] on div "S2 1050 S1 1200" at bounding box center [393, 204] width 787 height 337
click at [739, 269] on span "Rozłóż elementy świecące równomiernie" at bounding box center [697, 268] width 111 height 8
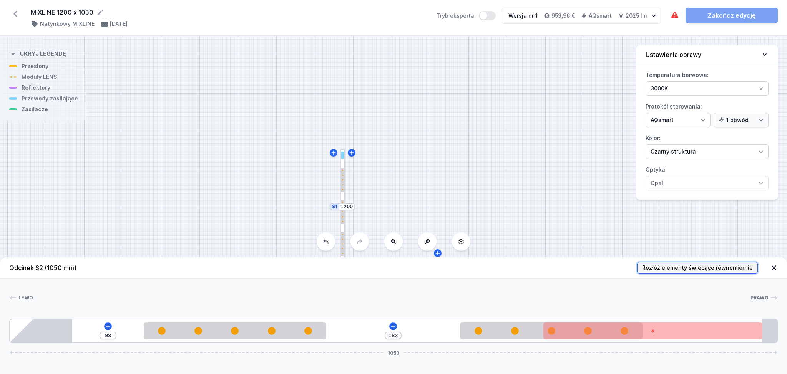
click at [743, 268] on span "Rozłóż elementy świecące równomiernie" at bounding box center [697, 268] width 111 height 8
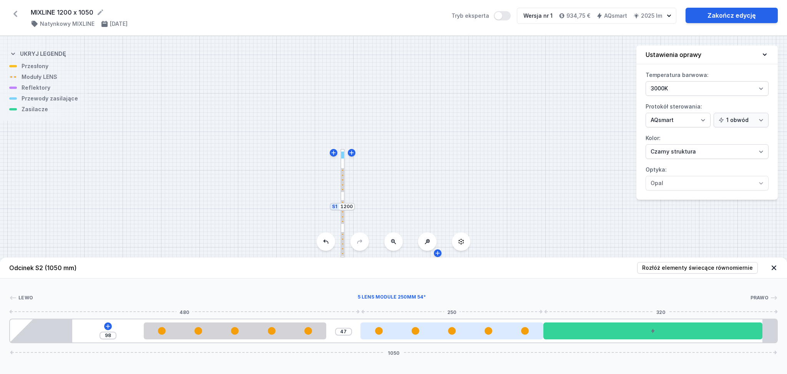
drag, startPoint x: 470, startPoint y: 333, endPoint x: 427, endPoint y: 329, distance: 43.2
click at [427, 329] on div at bounding box center [452, 331] width 183 height 8
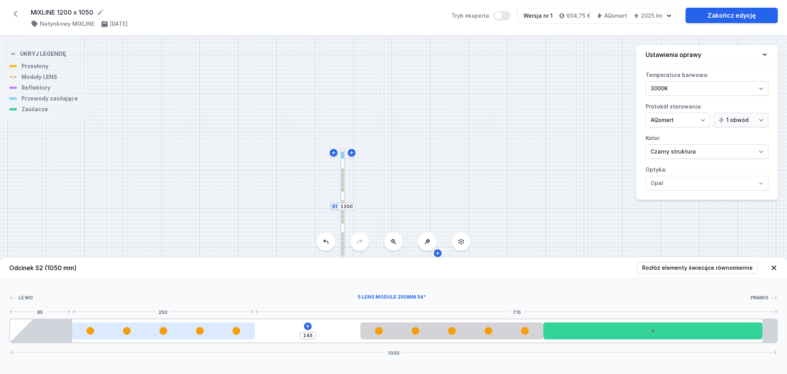
drag, startPoint x: 299, startPoint y: 336, endPoint x: 229, endPoint y: 333, distance: 70.8
click at [229, 333] on div at bounding box center [163, 330] width 183 height 17
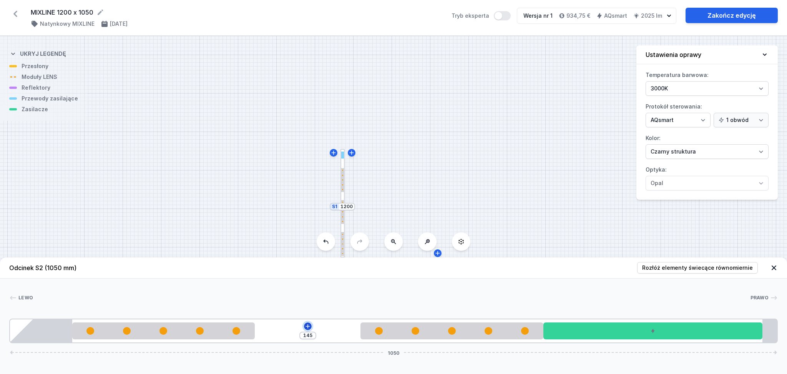
click at [308, 325] on icon at bounding box center [308, 326] width 4 height 4
click at [500, 162] on div "S2 1050 S1 1200" at bounding box center [393, 204] width 787 height 337
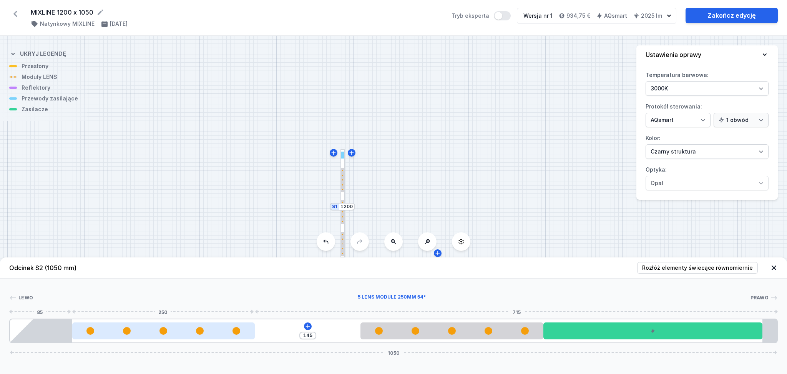
drag, startPoint x: 200, startPoint y: 330, endPoint x: 240, endPoint y: 331, distance: 40.4
click at [240, 331] on div at bounding box center [163, 331] width 183 height 8
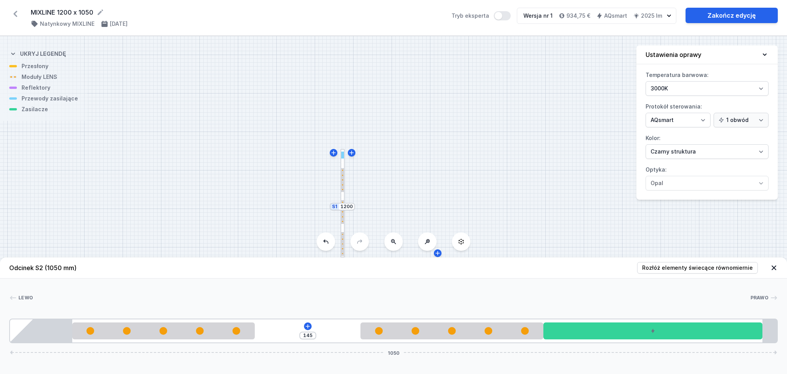
click at [773, 266] on icon at bounding box center [774, 268] width 8 height 8
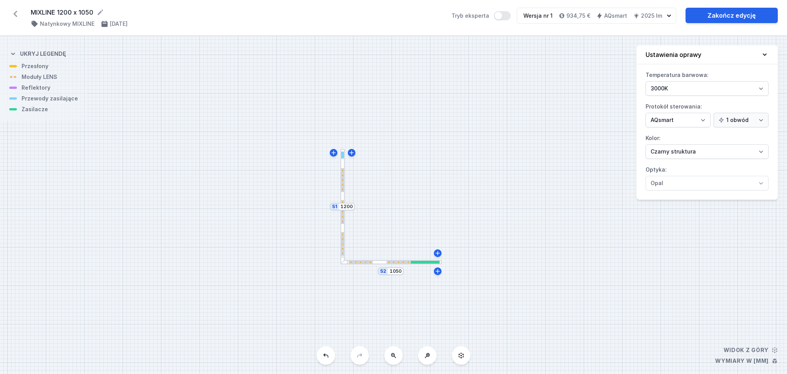
click at [343, 245] on div at bounding box center [342, 244] width 3 height 24
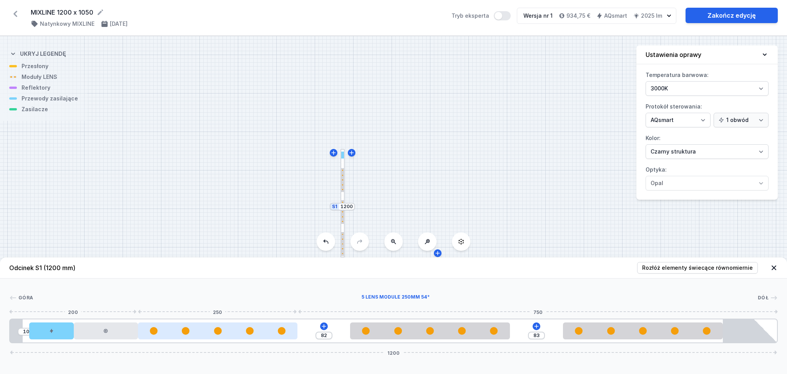
click at [238, 331] on div at bounding box center [218, 331] width 160 height 8
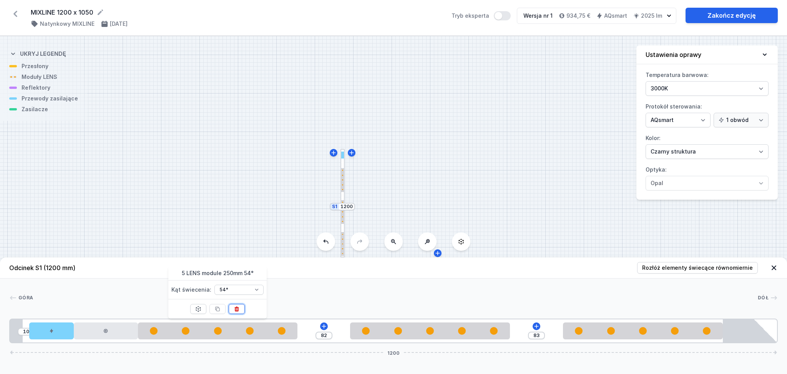
click at [238, 308] on icon at bounding box center [237, 308] width 4 height 5
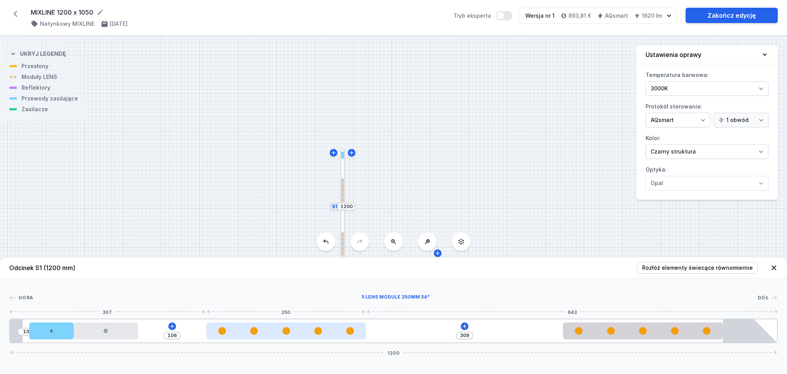
drag, startPoint x: 432, startPoint y: 339, endPoint x: 283, endPoint y: 335, distance: 149.2
click at [283, 335] on div at bounding box center [286, 330] width 160 height 17
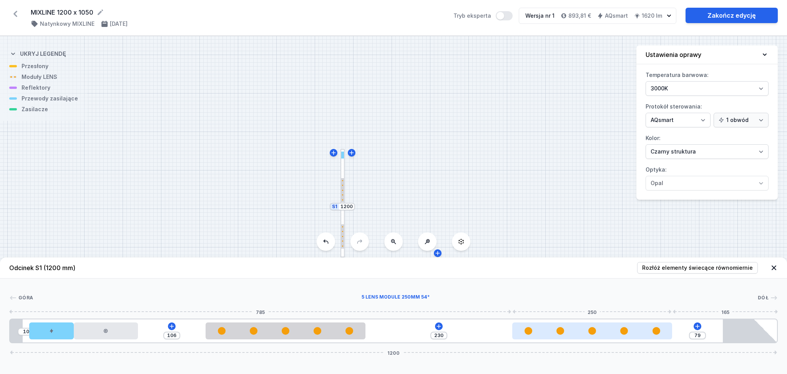
drag, startPoint x: 605, startPoint y: 334, endPoint x: 564, endPoint y: 334, distance: 40.4
click at [564, 334] on div at bounding box center [592, 331] width 160 height 8
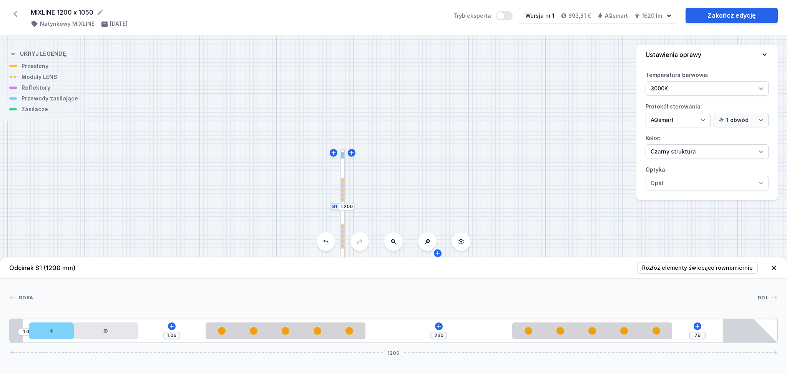
click at [488, 170] on div "S2 1050 S1 1200" at bounding box center [393, 204] width 787 height 337
drag, startPoint x: 776, startPoint y: 266, endPoint x: 759, endPoint y: 268, distance: 17.4
click at [776, 266] on icon at bounding box center [774, 267] width 5 height 5
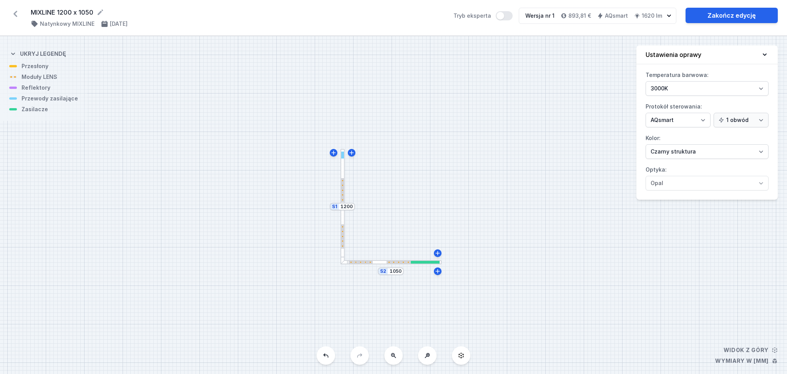
click at [410, 267] on div "S2 1050 S1 1200" at bounding box center [393, 204] width 787 height 337
click at [411, 262] on div at bounding box center [425, 262] width 29 height 3
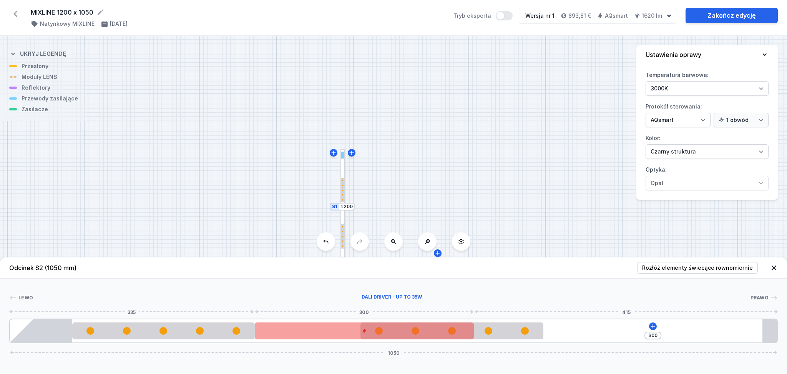
drag, startPoint x: 594, startPoint y: 334, endPoint x: 343, endPoint y: 331, distance: 251.0
click at [343, 331] on div at bounding box center [364, 330] width 219 height 17
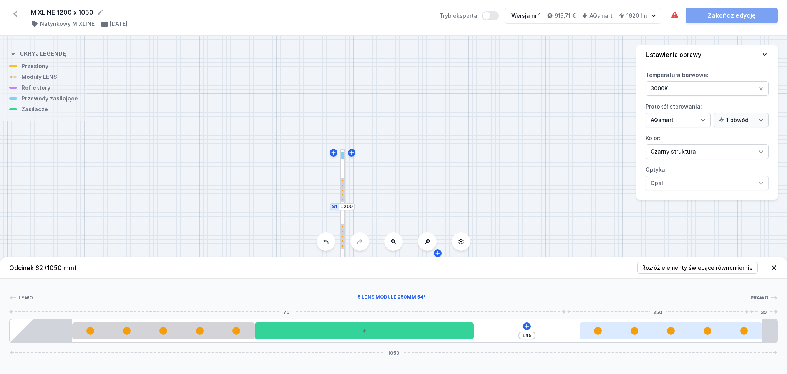
drag, startPoint x: 506, startPoint y: 336, endPoint x: 717, endPoint y: 333, distance: 211.0
click at [717, 333] on div at bounding box center [671, 330] width 183 height 17
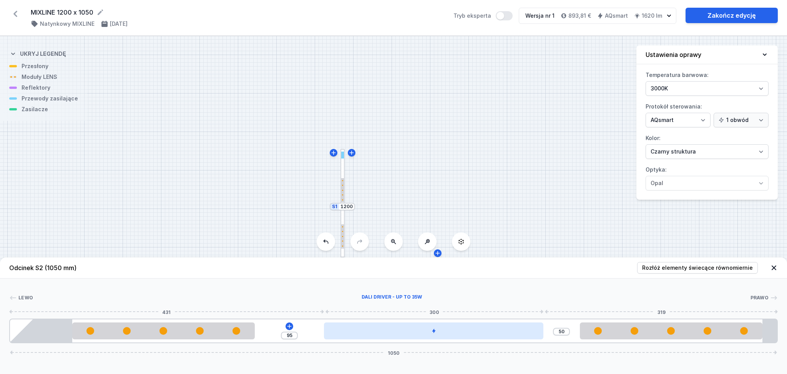
drag, startPoint x: 389, startPoint y: 332, endPoint x: 451, endPoint y: 330, distance: 61.9
click at [451, 330] on div at bounding box center [433, 330] width 219 height 17
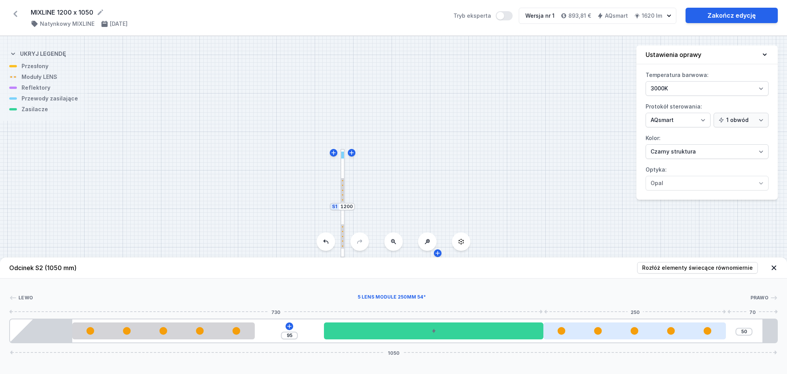
drag, startPoint x: 612, startPoint y: 337, endPoint x: 598, endPoint y: 337, distance: 13.5
click at [598, 337] on div at bounding box center [634, 330] width 183 height 17
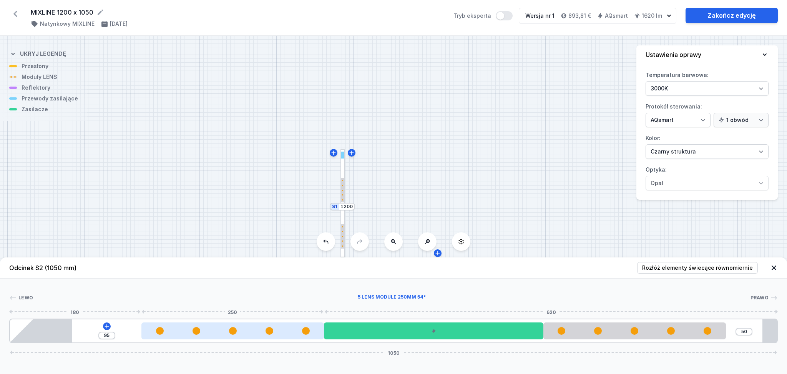
drag, startPoint x: 232, startPoint y: 332, endPoint x: 280, endPoint y: 333, distance: 48.4
click at [280, 333] on div at bounding box center [232, 331] width 183 height 8
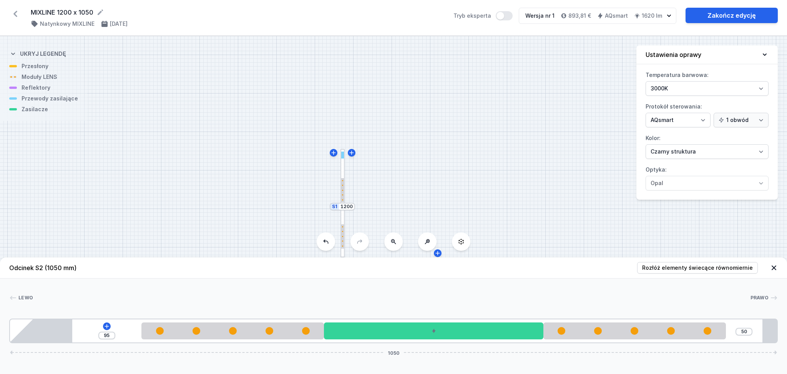
click at [774, 268] on icon at bounding box center [774, 267] width 5 height 5
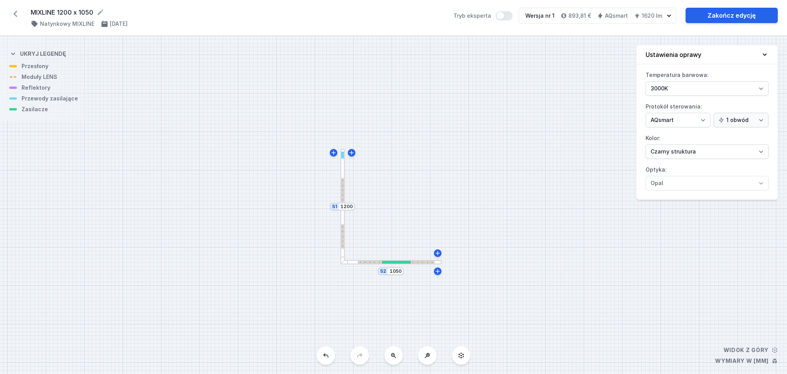
drag, startPoint x: 342, startPoint y: 233, endPoint x: 341, endPoint y: 239, distance: 5.8
click at [341, 239] on div at bounding box center [342, 236] width 3 height 24
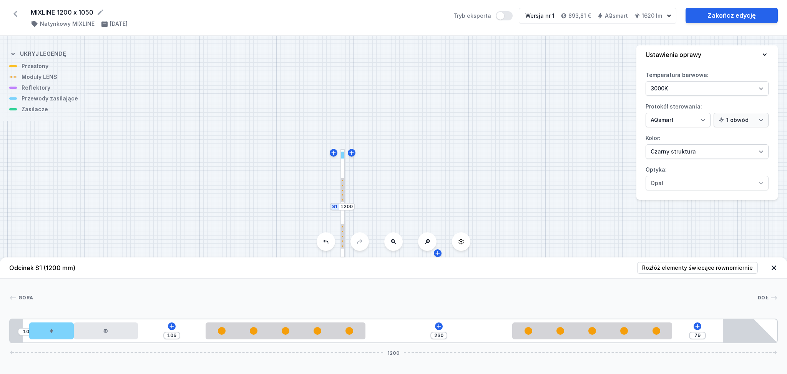
click at [775, 267] on icon at bounding box center [774, 268] width 8 height 8
